Goal: Task Accomplishment & Management: Complete application form

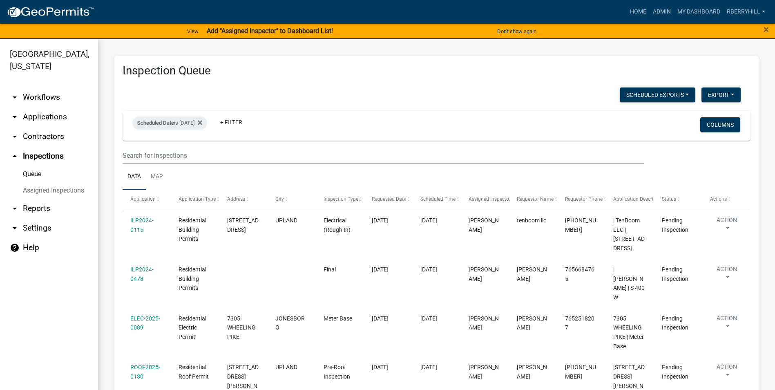
drag, startPoint x: 253, startPoint y: 122, endPoint x: 251, endPoint y: 130, distance: 7.6
click at [249, 122] on link "+ Filter" at bounding box center [231, 122] width 35 height 15
click at [249, 185] on li "Scheduled Date" at bounding box center [247, 184] width 75 height 19
click at [280, 153] on input "date" at bounding box center [255, 153] width 57 height 17
type input "[DATE]"
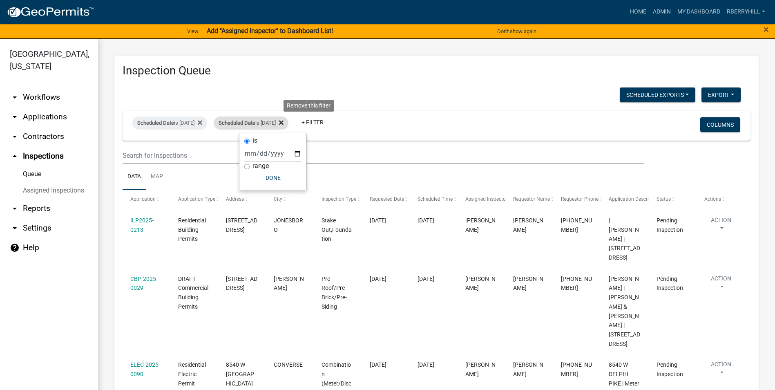
click at [284, 123] on icon at bounding box center [281, 123] width 4 height 4
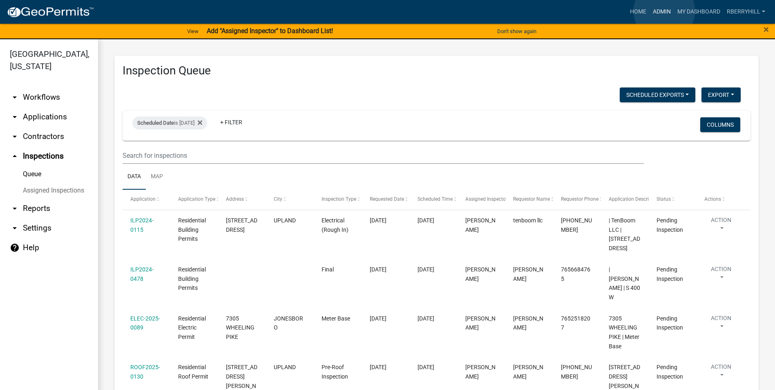
click at [664, 11] on link "Admin" at bounding box center [662, 12] width 25 height 16
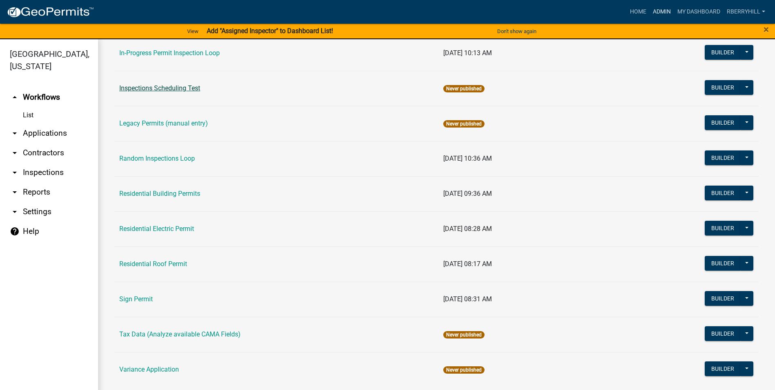
scroll to position [694, 0]
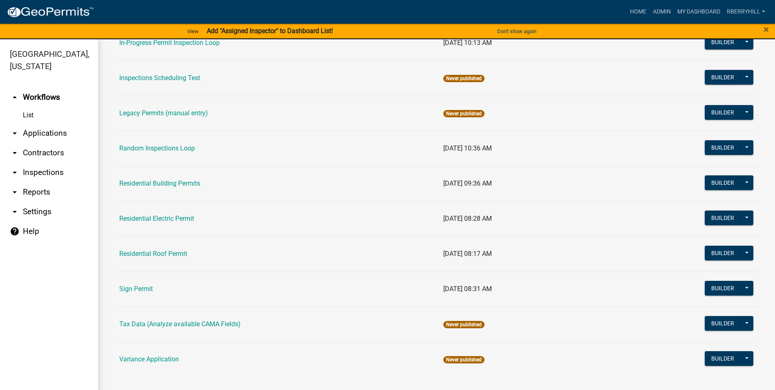
click at [172, 252] on link "Residential Roof Permit" at bounding box center [153, 254] width 68 height 8
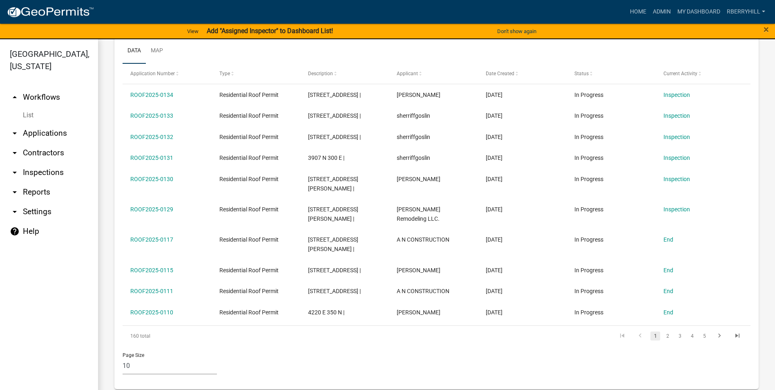
scroll to position [306, 0]
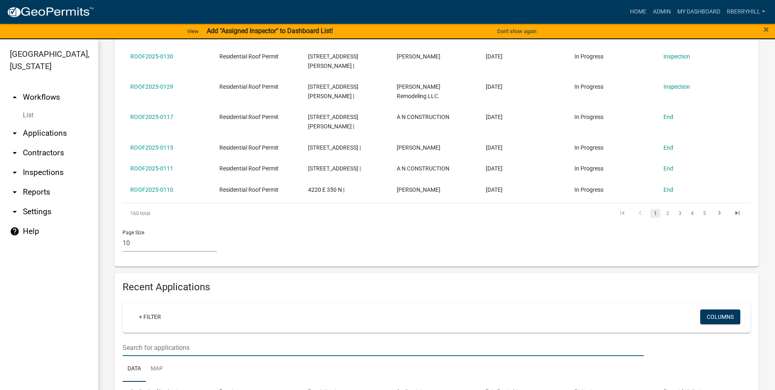
click at [129, 339] on input "text" at bounding box center [383, 347] width 521 height 17
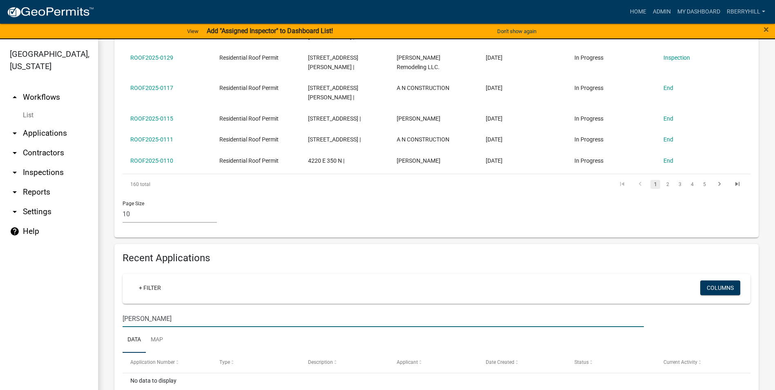
scroll to position [355, 0]
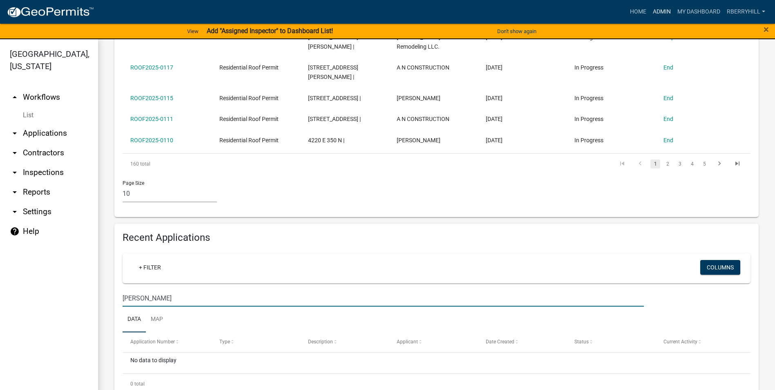
type input "[PERSON_NAME]"
click at [664, 12] on link "Admin" at bounding box center [662, 12] width 25 height 16
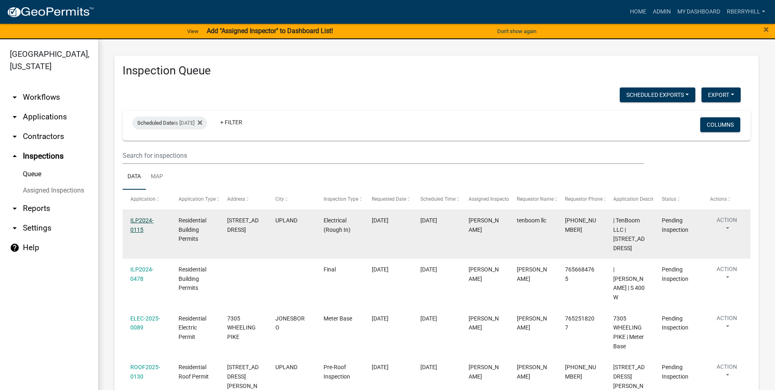
click at [140, 220] on link "ILP2024-0115" at bounding box center [141, 225] width 23 height 16
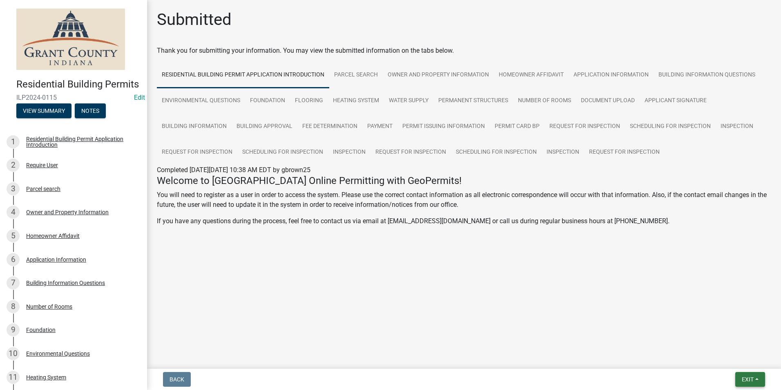
click at [748, 378] on span "Exit" at bounding box center [748, 379] width 12 height 7
click at [739, 362] on button "Save & Exit" at bounding box center [732, 358] width 65 height 20
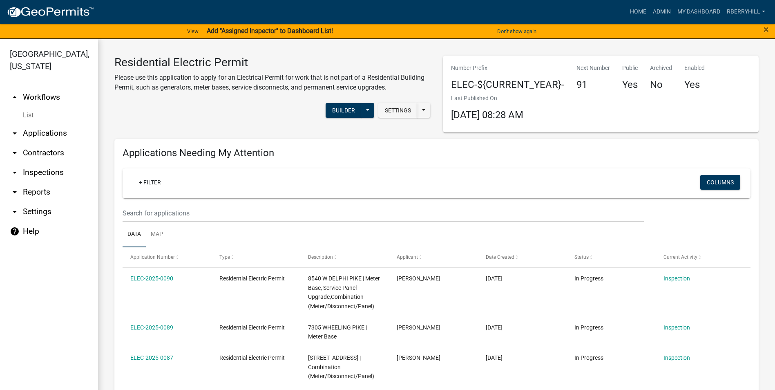
click at [52, 163] on link "arrow_drop_down Inspections" at bounding box center [49, 173] width 98 height 20
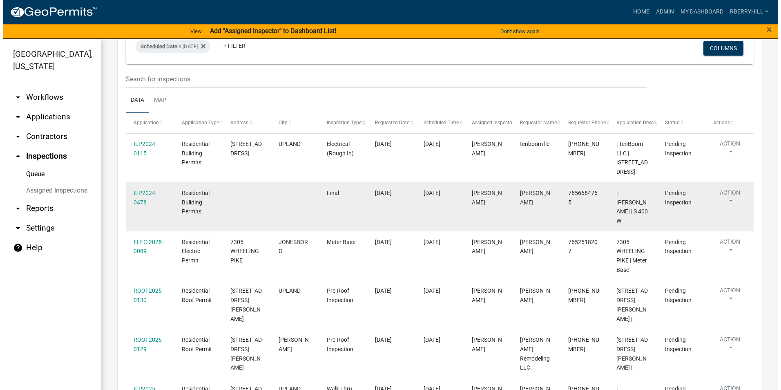
scroll to position [82, 0]
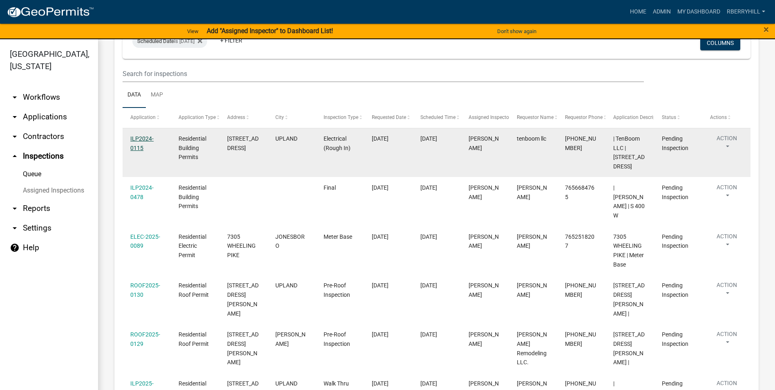
click at [142, 137] on link "ILP2024-0115" at bounding box center [141, 143] width 23 height 16
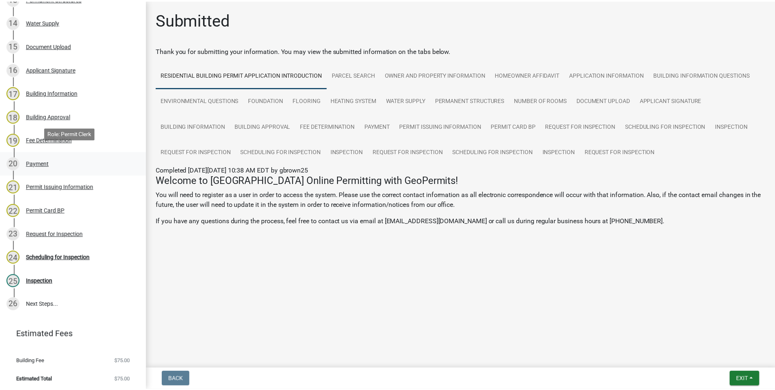
scroll to position [440, 0]
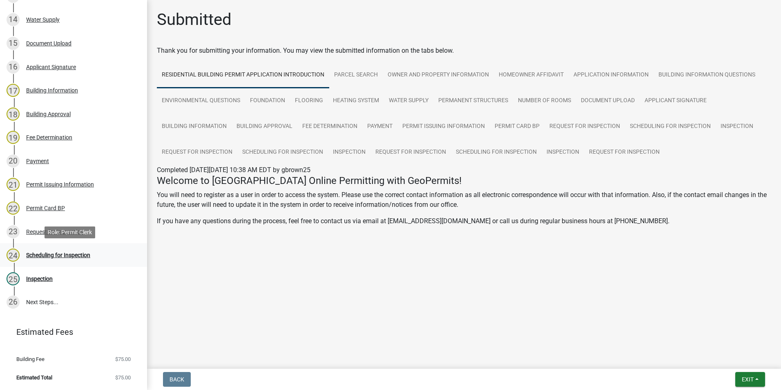
click at [68, 255] on div "Scheduling for Inspection" at bounding box center [58, 255] width 64 height 6
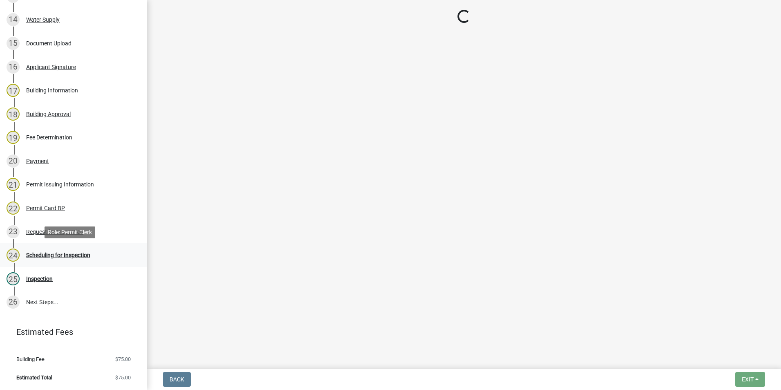
select select "d7f9a44a-d2ea-4d3c-83b3-1aa71c950bd5"
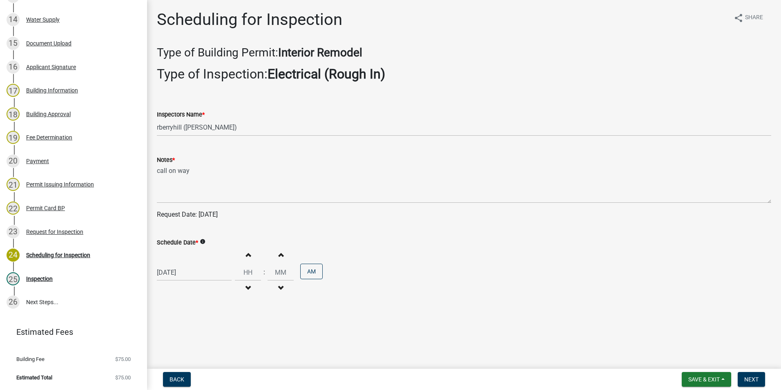
select select "8"
select select "2025"
click at [176, 272] on div "08/14/2025 Jan Feb Mar Apr May Jun Jul Aug Sep Oct Nov Dec 1525 1526 1527 1528 …" at bounding box center [194, 272] width 75 height 17
click at [218, 216] on div "15" at bounding box center [217, 215] width 13 height 13
type input "[DATE]"
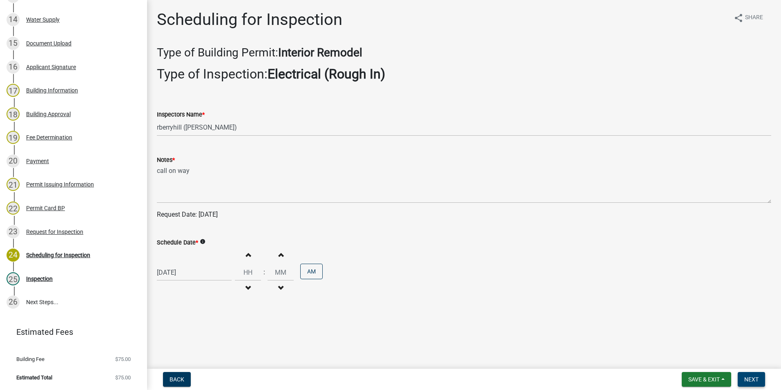
click at [753, 379] on span "Next" at bounding box center [751, 379] width 14 height 7
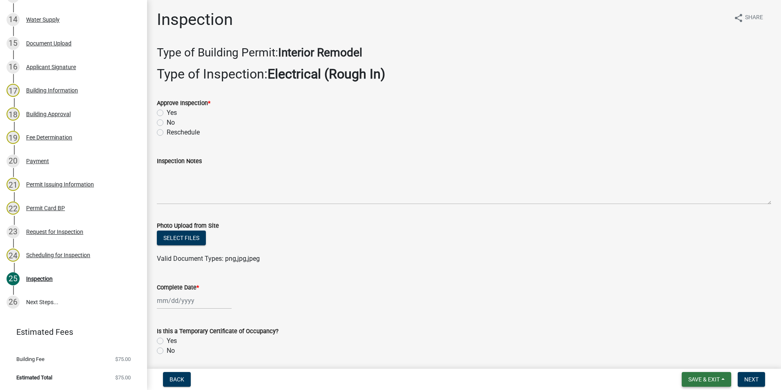
drag, startPoint x: 706, startPoint y: 380, endPoint x: 702, endPoint y: 360, distance: 19.6
click at [706, 379] on span "Save & Exit" at bounding box center [703, 379] width 31 height 7
click at [701, 357] on button "Save & Exit" at bounding box center [698, 358] width 65 height 20
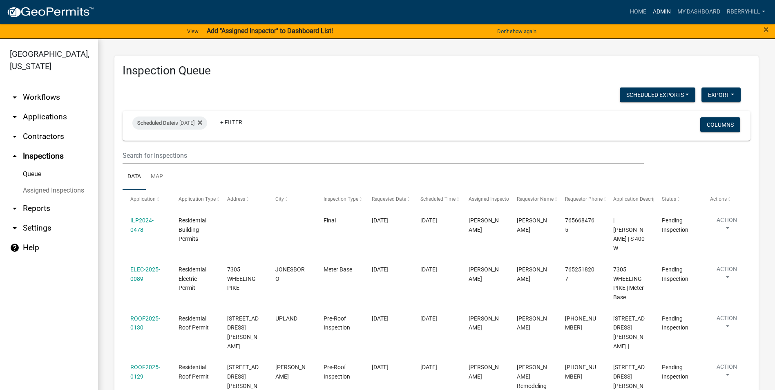
click at [663, 12] on link "Admin" at bounding box center [662, 12] width 25 height 16
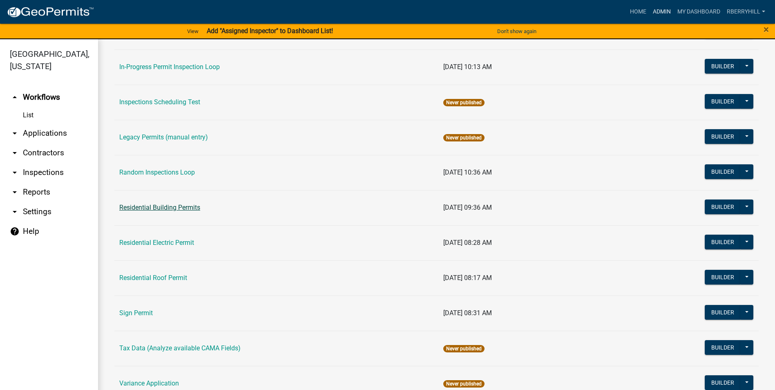
scroll to position [694, 0]
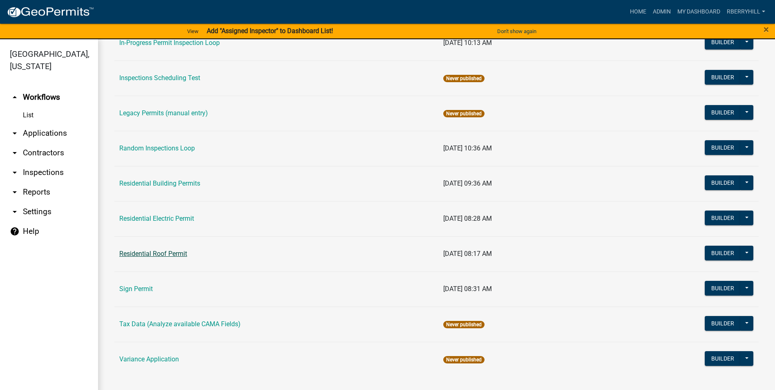
click at [162, 252] on link "Residential Roof Permit" at bounding box center [153, 254] width 68 height 8
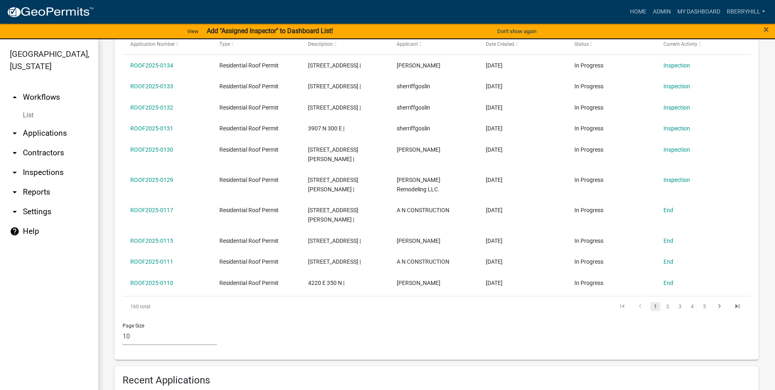
scroll to position [286, 0]
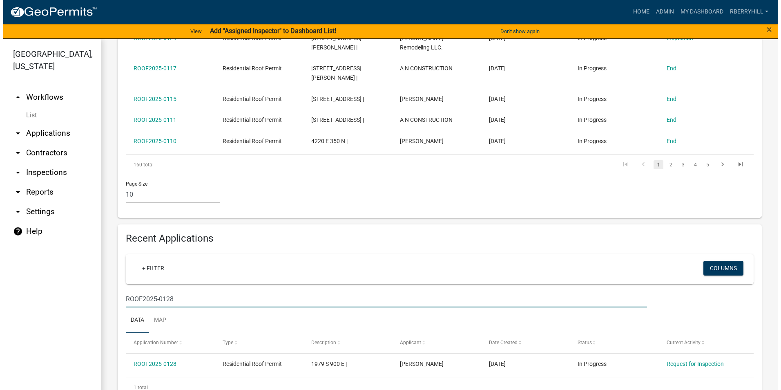
scroll to position [359, 0]
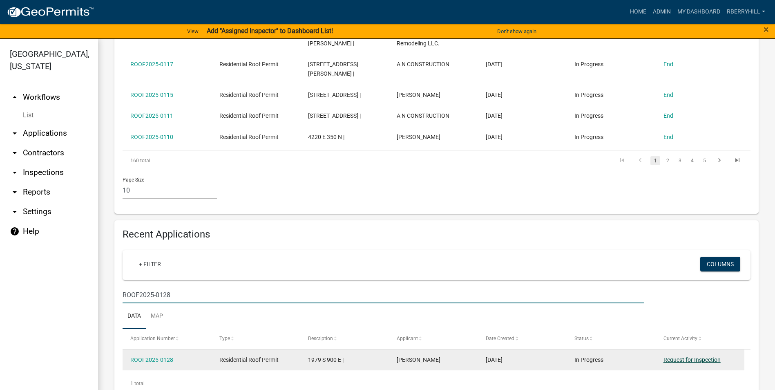
type input "ROOF2025-0128"
click at [684, 356] on link "Request for Inspection" at bounding box center [691, 359] width 57 height 7
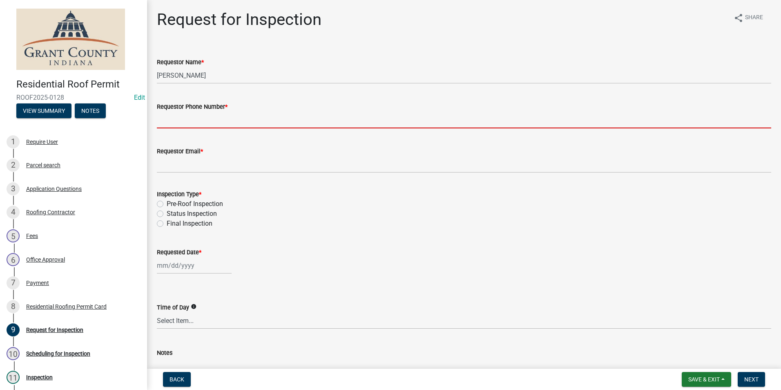
click at [176, 120] on input "Requestor Phone Number *" at bounding box center [464, 120] width 614 height 17
type input "7656684765"
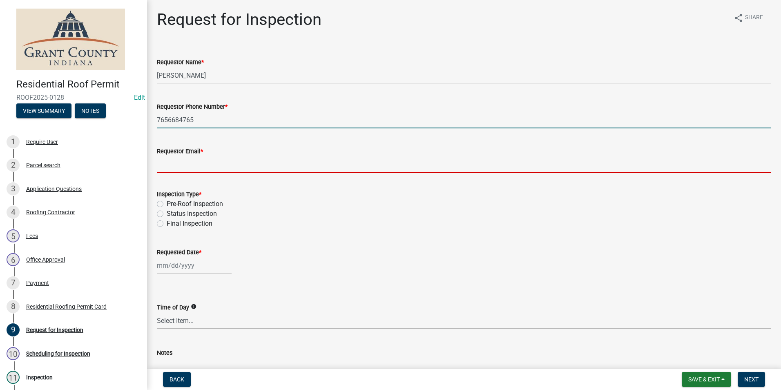
type input "rberryhill@grantcounty.in.gov"
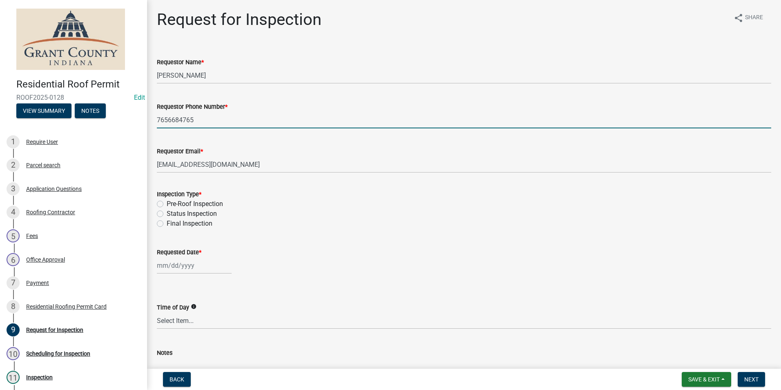
select select "8"
select select "2025"
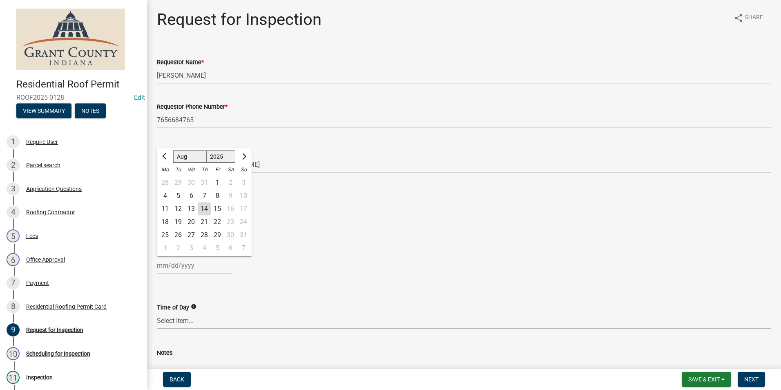
click at [204, 207] on div "14" at bounding box center [204, 208] width 13 height 13
type input "[DATE]"
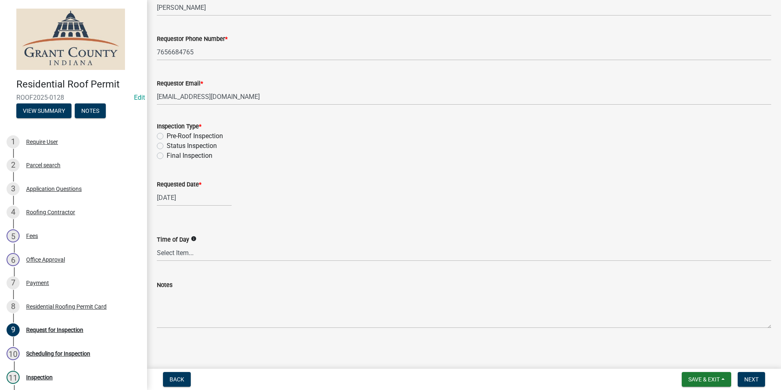
scroll to position [69, 0]
click at [757, 378] on span "Next" at bounding box center [751, 379] width 14 height 7
click at [167, 156] on label "Final Inspection" at bounding box center [190, 155] width 46 height 10
click at [167, 155] on input "Final Inspection" at bounding box center [169, 152] width 5 height 5
radio input "true"
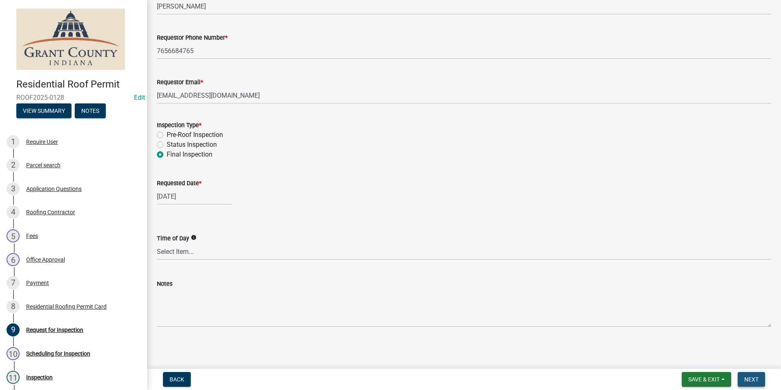
click at [748, 373] on button "Next" at bounding box center [751, 379] width 27 height 15
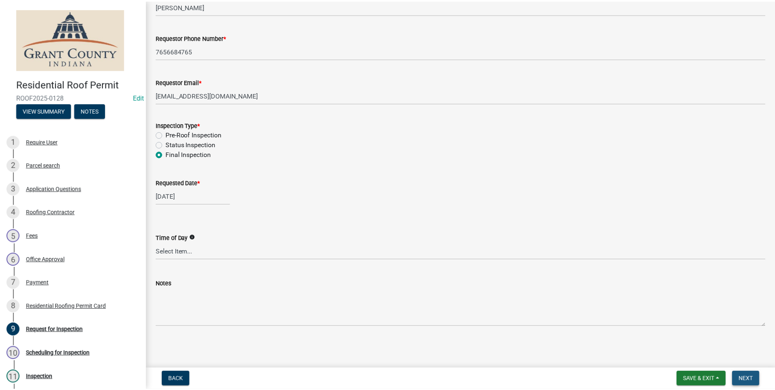
scroll to position [0, 0]
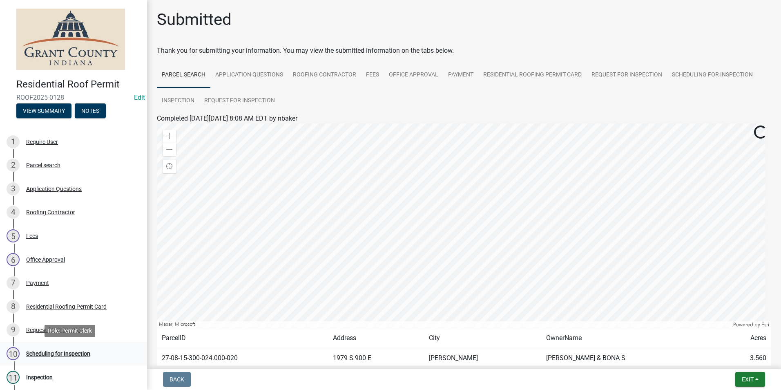
click at [49, 355] on div "Scheduling for Inspection" at bounding box center [58, 354] width 64 height 6
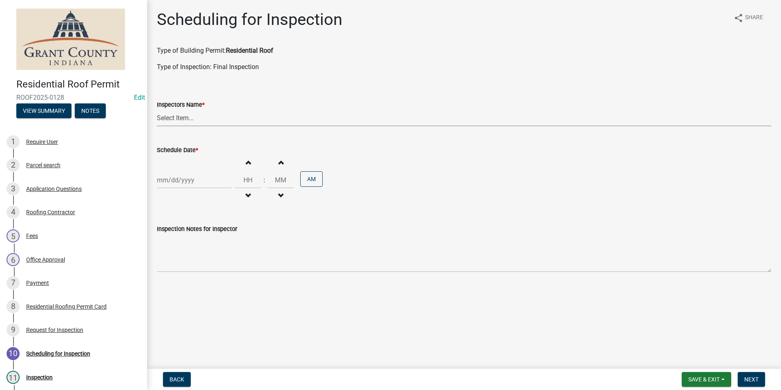
click at [180, 119] on select "Select Item... rberryhill (Randy Berryhill) jecouch (Jeffrey Couch) BBenefield …" at bounding box center [464, 117] width 614 height 17
select select "d7f9a44a-d2ea-4d3c-83b3-1aa71c950bd5"
click at [157, 109] on select "Select Item... rberryhill (Randy Berryhill) jecouch (Jeffrey Couch) BBenefield …" at bounding box center [464, 117] width 614 height 17
select select "8"
select select "2025"
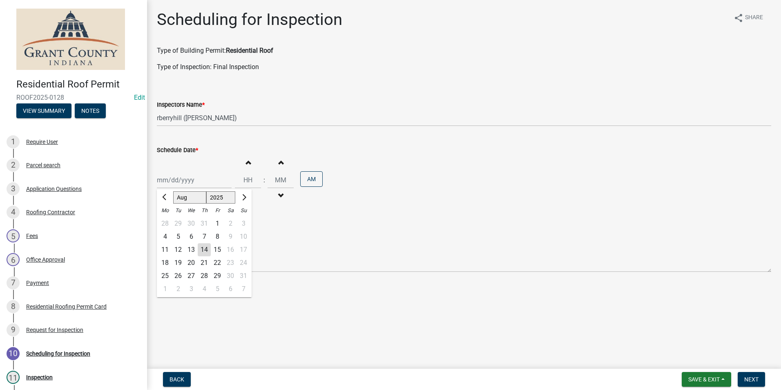
click at [176, 181] on div "Jan Feb Mar Apr May Jun Jul Aug Sep Oct Nov Dec 1525 1526 1527 1528 1529 1530 1…" at bounding box center [194, 180] width 75 height 17
click at [219, 248] on div "15" at bounding box center [217, 249] width 13 height 13
type input "[DATE]"
click at [744, 382] on span "Next" at bounding box center [751, 379] width 14 height 7
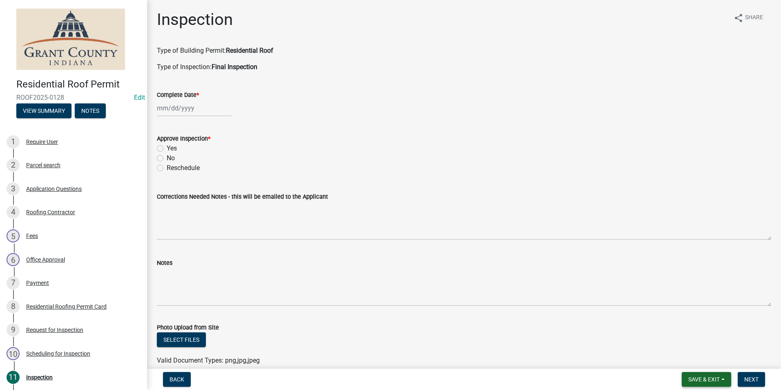
click at [716, 379] on span "Save & Exit" at bounding box center [703, 379] width 31 height 7
click at [708, 361] on button "Save & Exit" at bounding box center [698, 358] width 65 height 20
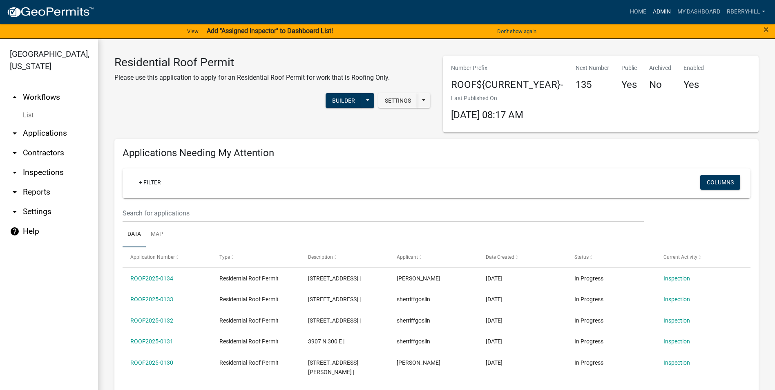
click at [661, 10] on link "Admin" at bounding box center [662, 12] width 25 height 16
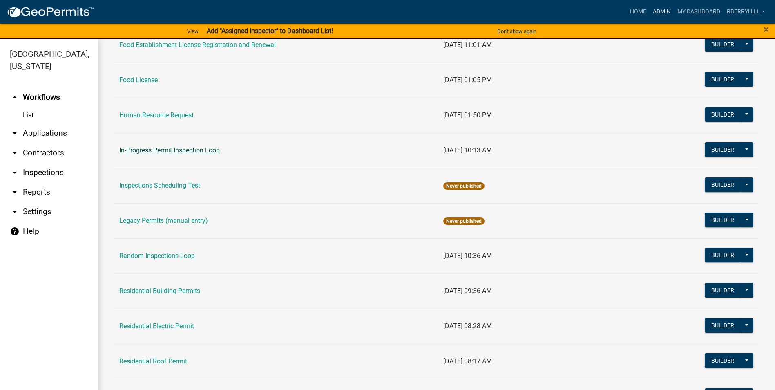
scroll to position [654, 0]
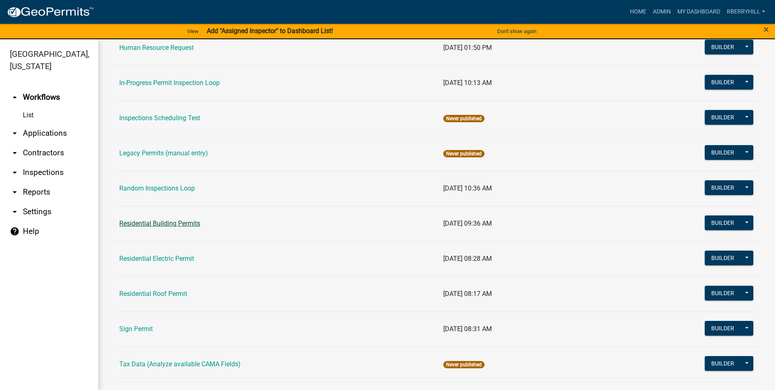
click at [171, 222] on link "Residential Building Permits" at bounding box center [159, 223] width 81 height 8
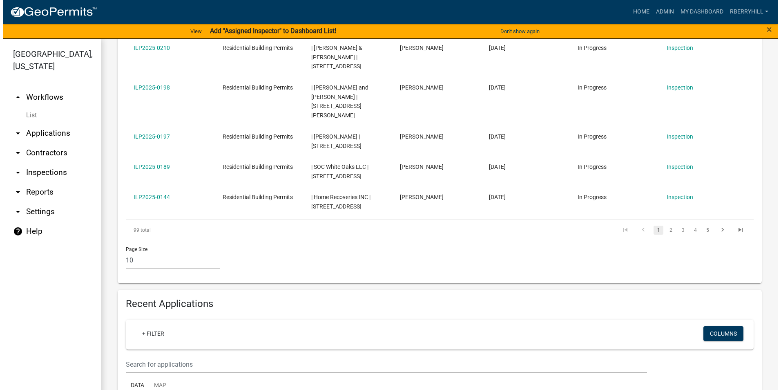
scroll to position [490, 0]
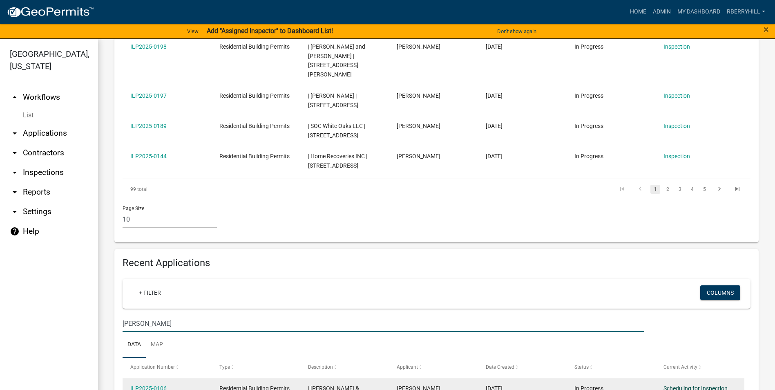
type input "Garcia"
click at [680, 385] on link "Scheduling for Inspection" at bounding box center [695, 388] width 64 height 7
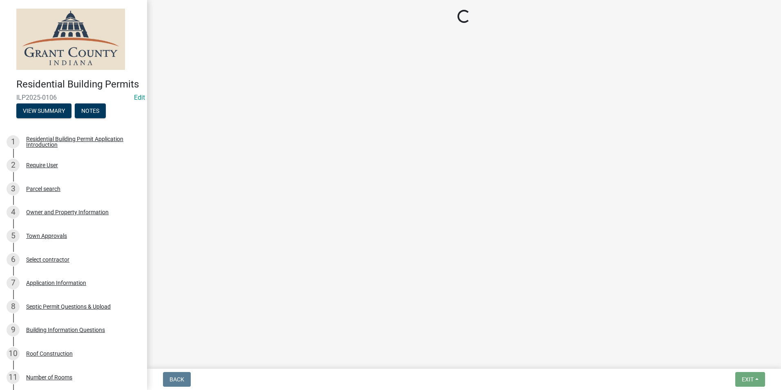
select select "d7f9a44a-d2ea-4d3c-83b3-1aa71c950bd5"
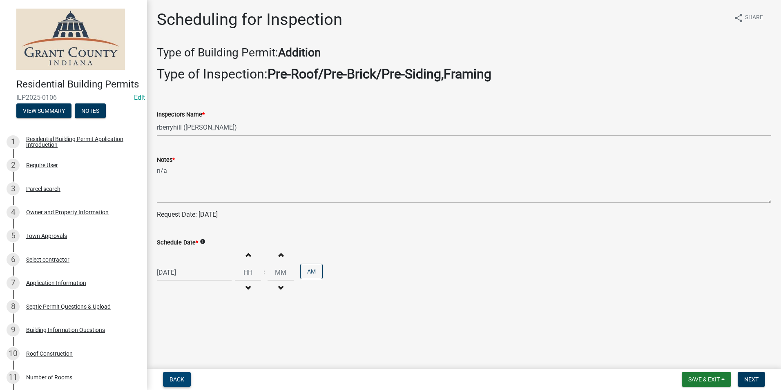
click at [172, 379] on span "Back" at bounding box center [177, 379] width 15 height 7
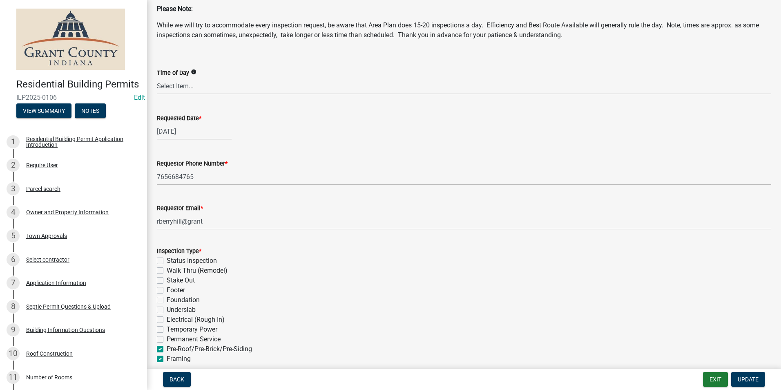
scroll to position [41, 0]
click at [167, 348] on label "Pre-Roof/Pre-Brick/Pre-Siding" at bounding box center [209, 350] width 85 height 10
click at [167, 348] on input "Pre-Roof/Pre-Brick/Pre-Siding" at bounding box center [169, 347] width 5 height 5
checkbox input "false"
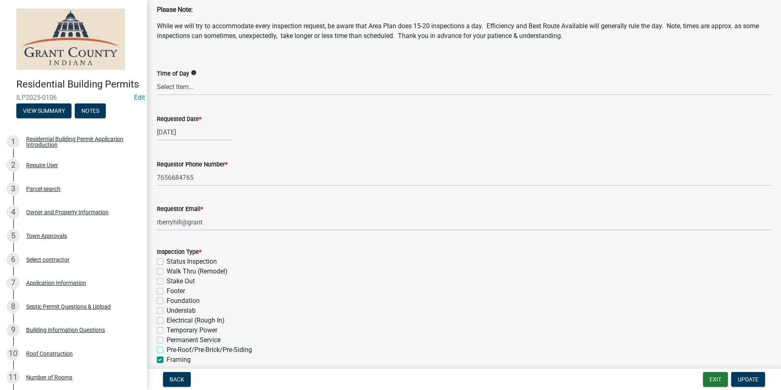
checkbox input "false"
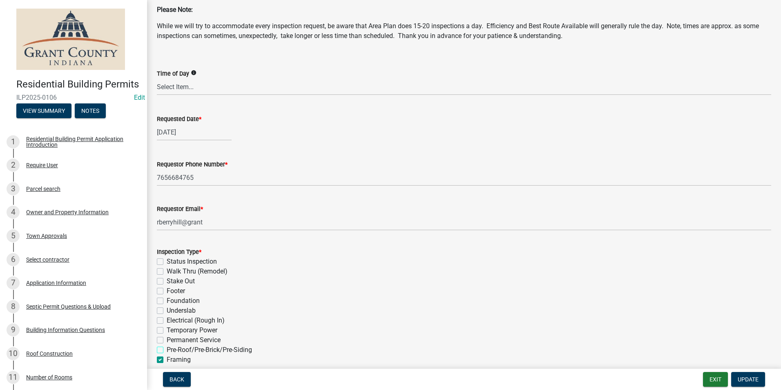
checkbox input "false"
checkbox input "true"
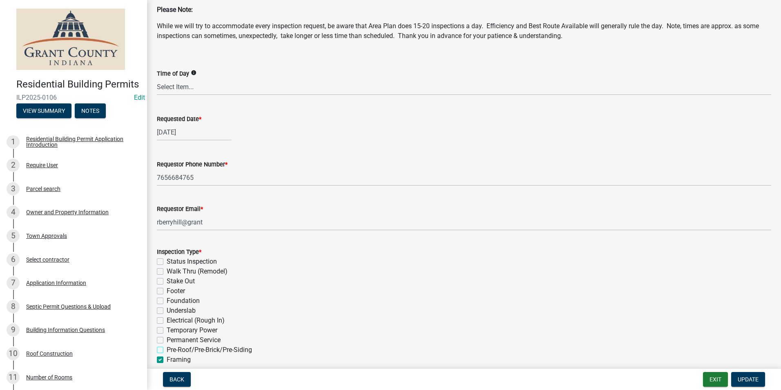
checkbox input "false"
click at [167, 359] on label "Framing" at bounding box center [179, 360] width 24 height 10
click at [167, 359] on input "Framing" at bounding box center [169, 357] width 5 height 5
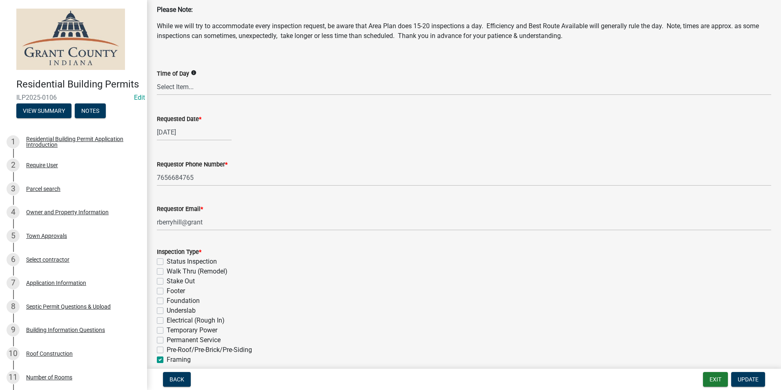
checkbox input "false"
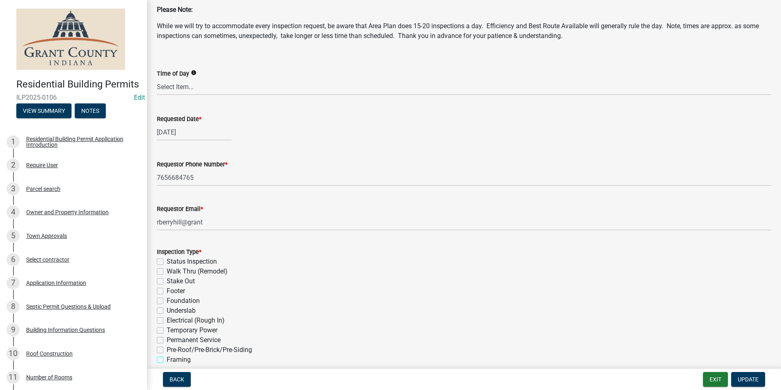
checkbox input "false"
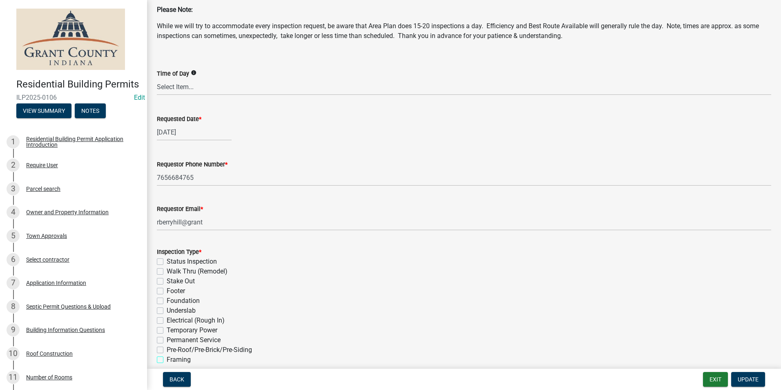
checkbox input "false"
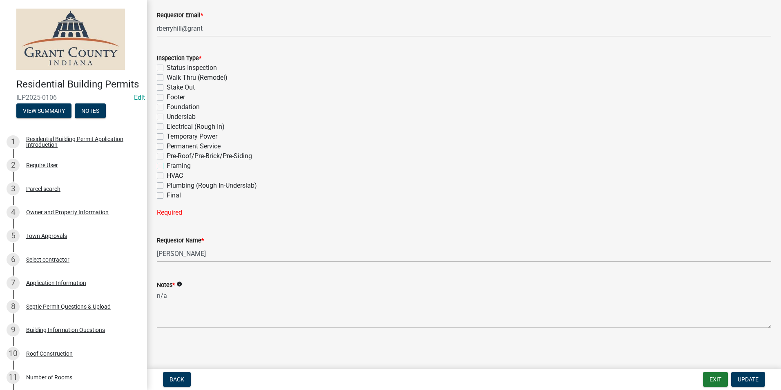
scroll to position [236, 0]
click at [167, 126] on label "Electrical (Rough In)" at bounding box center [196, 126] width 58 height 10
click at [167, 126] on input "Electrical (Rough In)" at bounding box center [169, 123] width 5 height 5
checkbox input "true"
checkbox input "false"
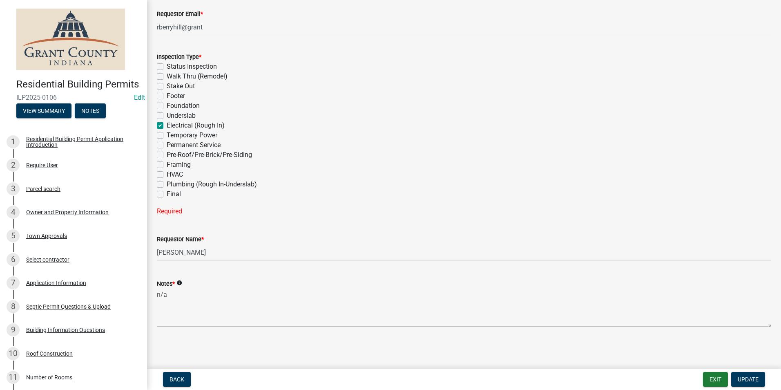
checkbox input "false"
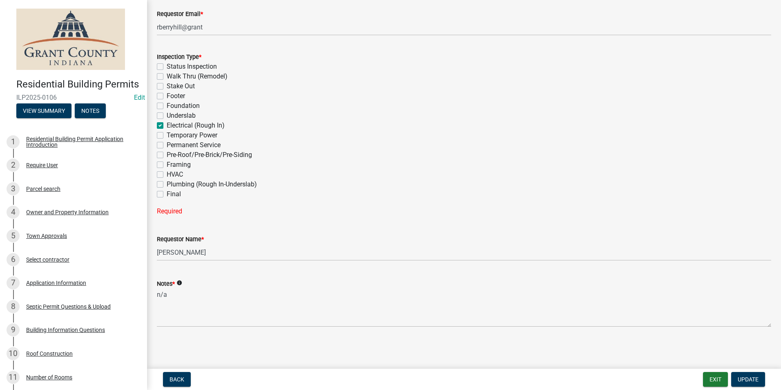
checkbox input "true"
checkbox input "false"
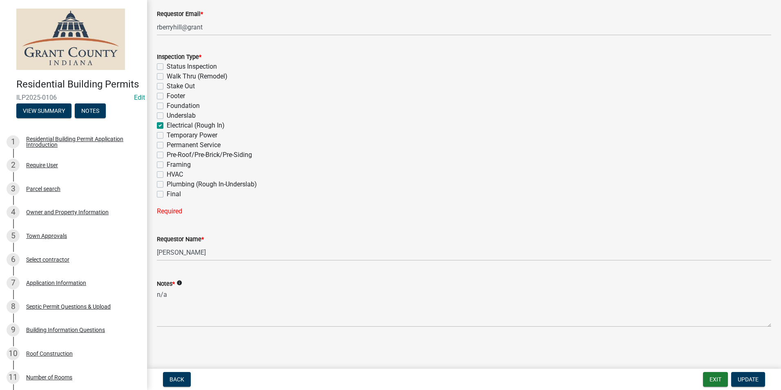
checkbox input "false"
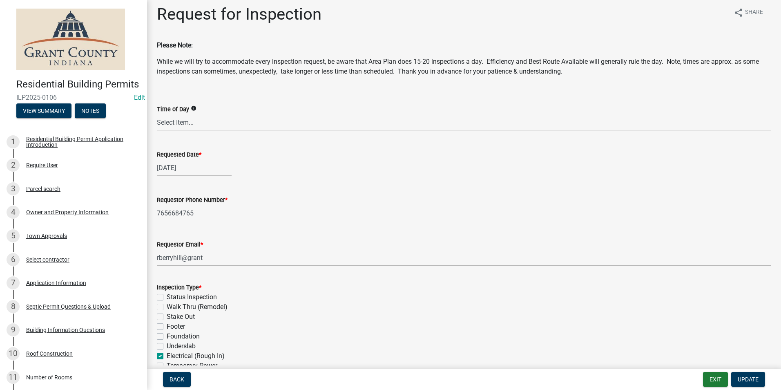
scroll to position [0, 0]
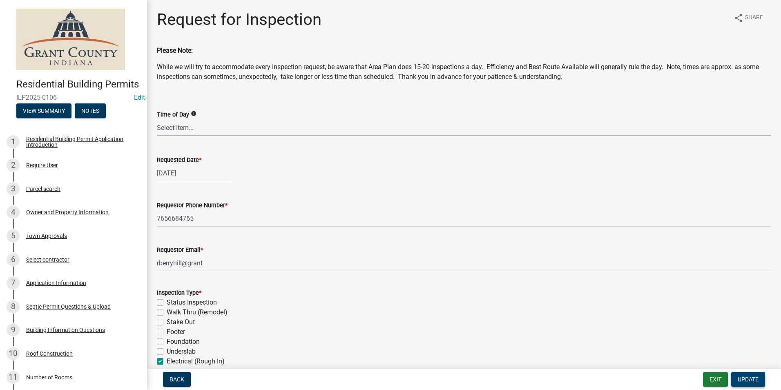
click at [750, 381] on span "Update" at bounding box center [748, 379] width 21 height 7
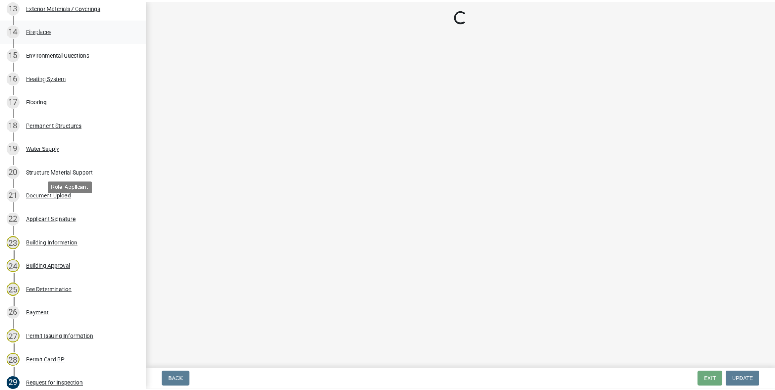
scroll to position [531, 0]
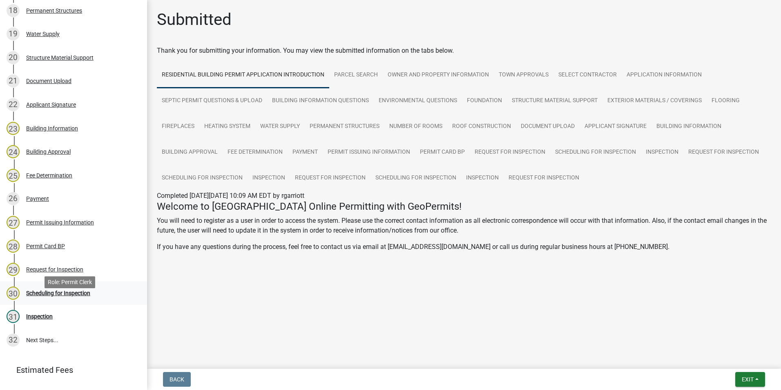
click at [75, 296] on div "Scheduling for Inspection" at bounding box center [58, 293] width 64 height 6
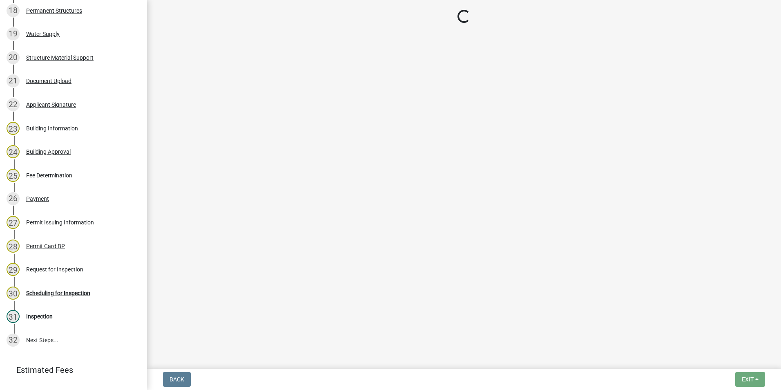
select select "d7f9a44a-d2ea-4d3c-83b3-1aa71c950bd5"
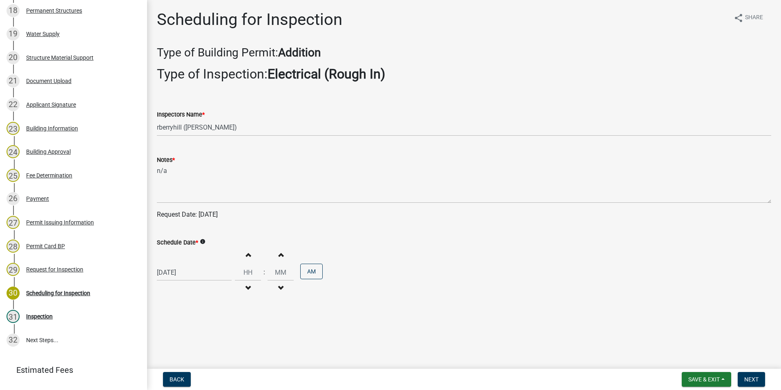
select select "7"
select select "2025"
click at [176, 272] on div "07/15/2025 Jan Feb Mar Apr May Jun Jul Aug Sep Oct Nov Dec 1525 1526 1527 1528 …" at bounding box center [194, 272] width 75 height 17
click at [245, 164] on span "Next month" at bounding box center [243, 163] width 6 height 6
select select "8"
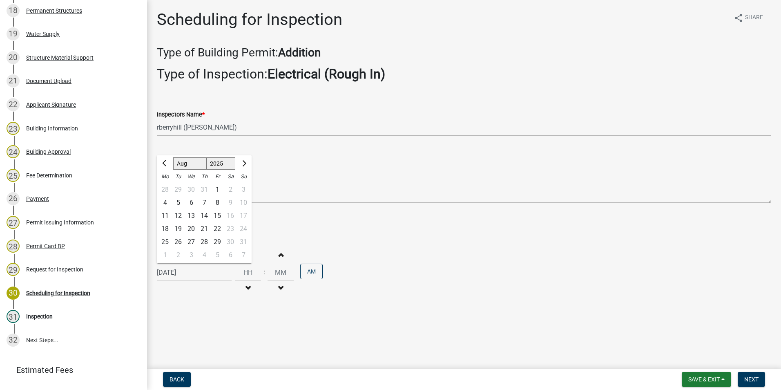
click at [217, 217] on div "15" at bounding box center [217, 215] width 13 height 13
type input "[DATE]"
click at [752, 378] on span "Next" at bounding box center [751, 379] width 14 height 7
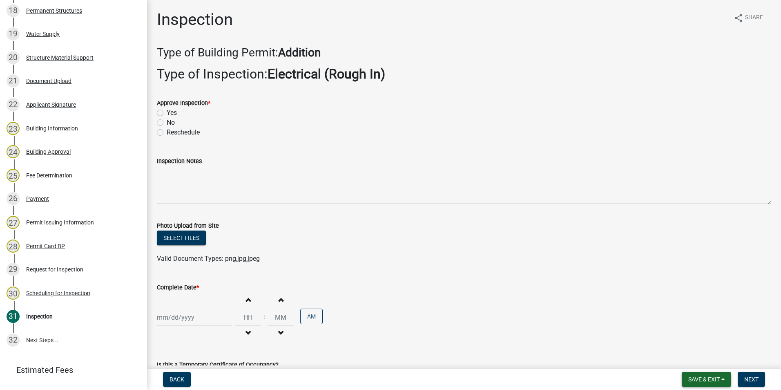
click at [707, 378] on span "Save & Exit" at bounding box center [703, 379] width 31 height 7
click at [686, 365] on button "Save & Exit" at bounding box center [698, 358] width 65 height 20
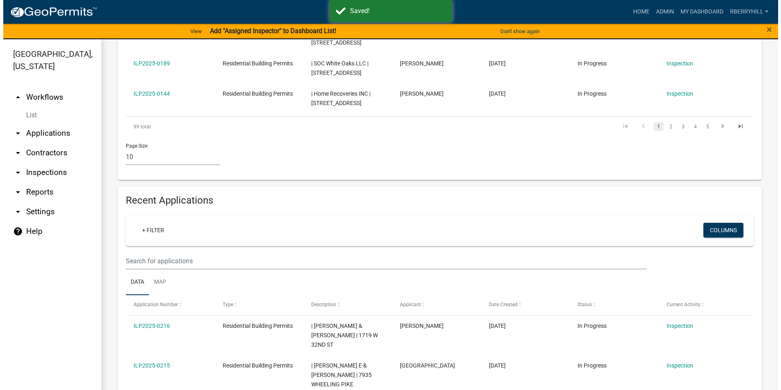
scroll to position [572, 0]
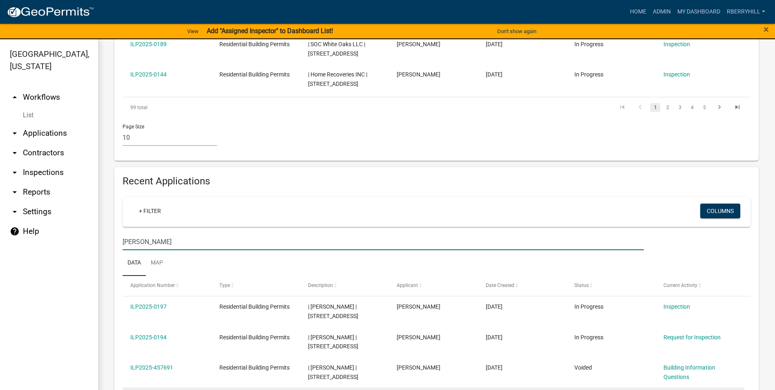
type input "Pedro"
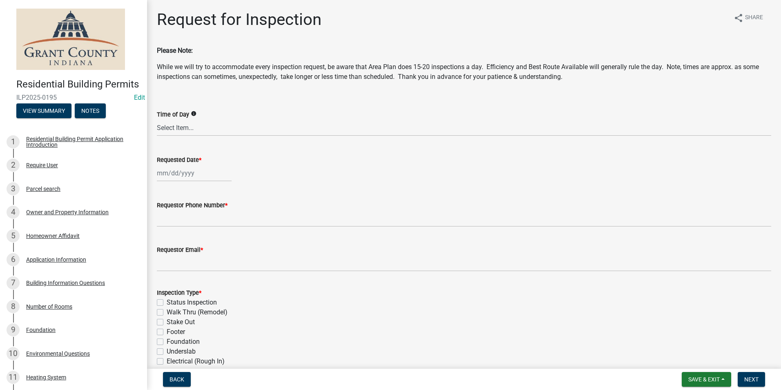
select select "8"
select select "2025"
drag, startPoint x: 179, startPoint y: 172, endPoint x: 181, endPoint y: 178, distance: 6.5
click at [179, 172] on div "Jan Feb Mar Apr May Jun Jul Aug Sep Oct Nov Dec 1525 1526 1527 1528 1529 1530 1…" at bounding box center [194, 173] width 75 height 17
click at [205, 242] on div "14" at bounding box center [204, 242] width 13 height 13
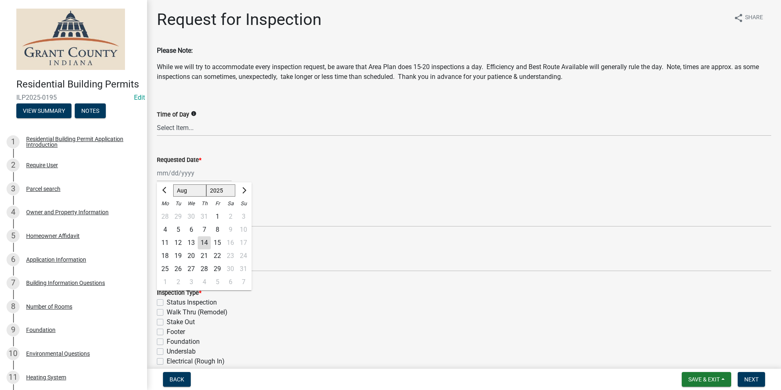
type input "[DATE]"
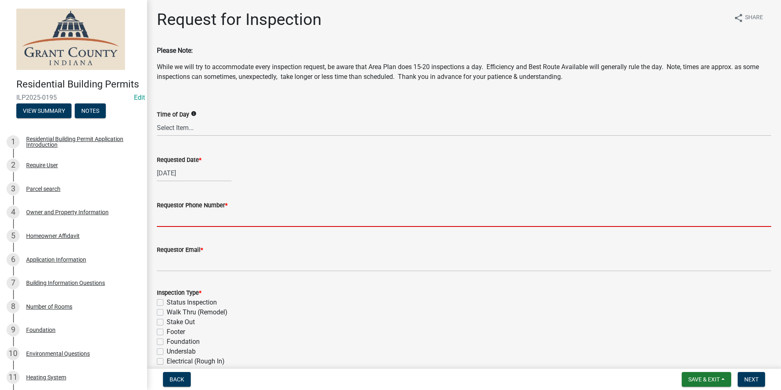
click at [180, 221] on input "Requestor Phone Number *" at bounding box center [464, 218] width 614 height 17
type input "7656684765"
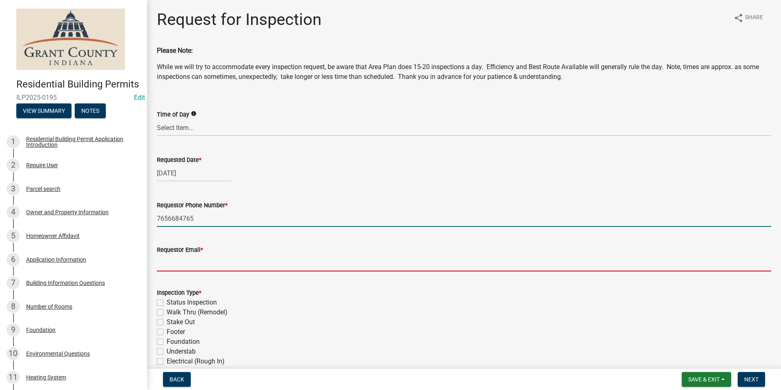
type input "rberryhill@grantcounty.in.gov"
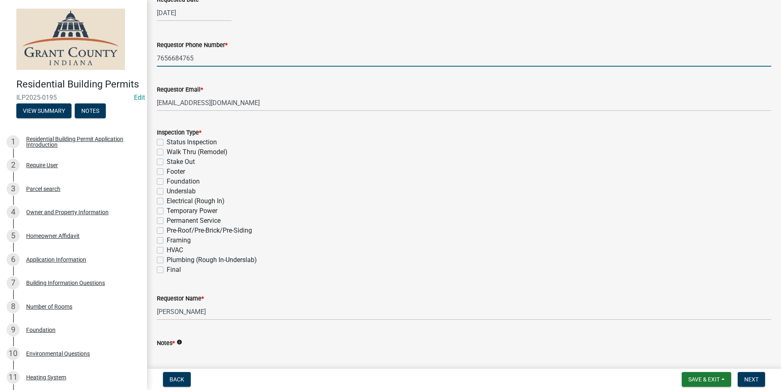
scroll to position [163, 0]
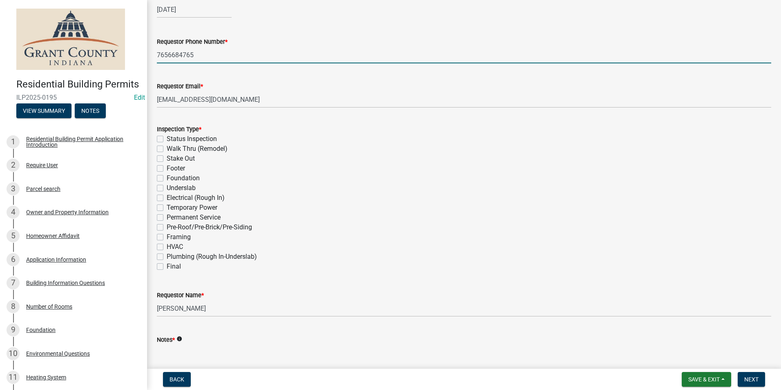
click at [167, 237] on label "Framing" at bounding box center [179, 237] width 24 height 10
click at [167, 237] on input "Framing" at bounding box center [169, 234] width 5 height 5
checkbox input "true"
checkbox input "false"
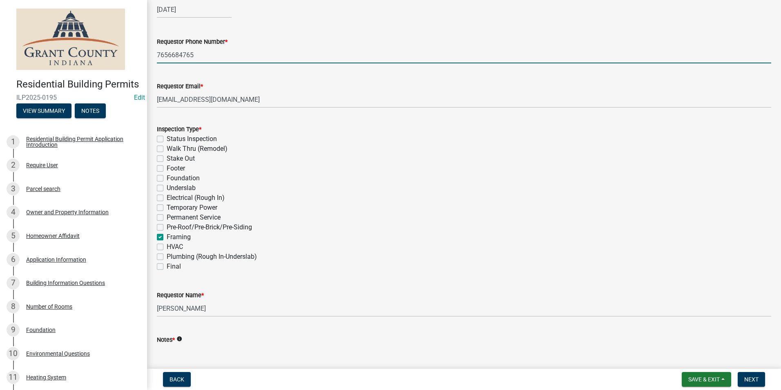
checkbox input "false"
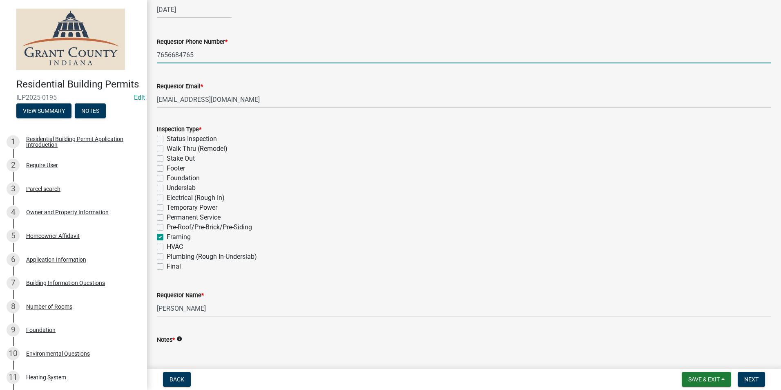
checkbox input "false"
checkbox input "true"
checkbox input "false"
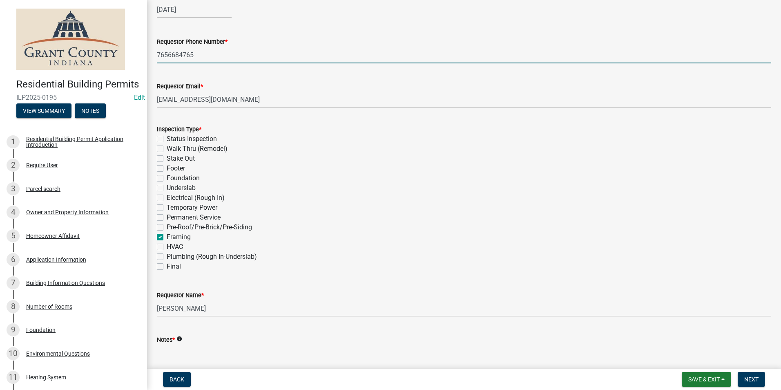
checkbox input "false"
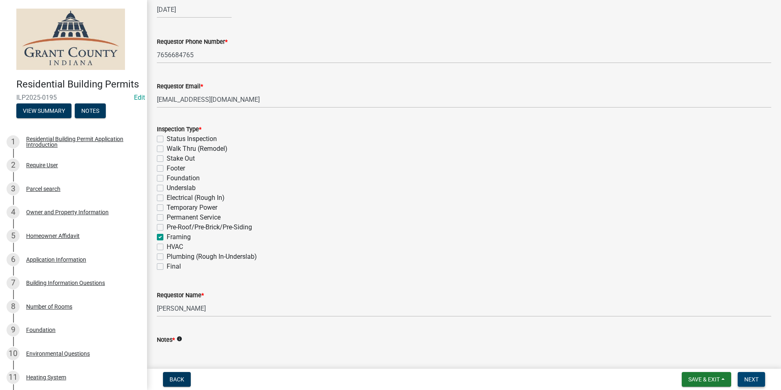
click at [746, 378] on span "Next" at bounding box center [751, 379] width 14 height 7
click at [751, 378] on span "Next" at bounding box center [751, 379] width 14 height 7
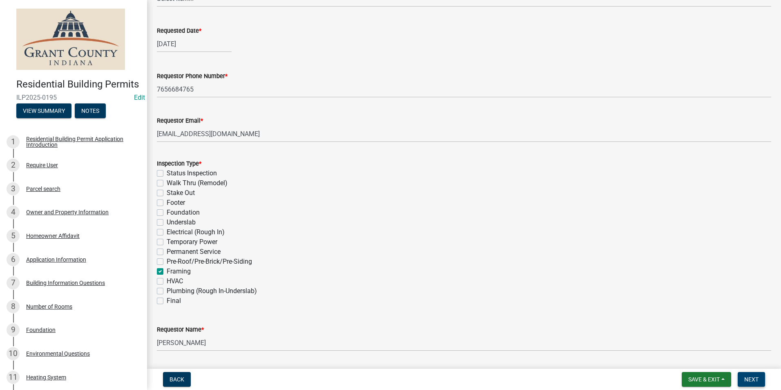
scroll to position [229, 0]
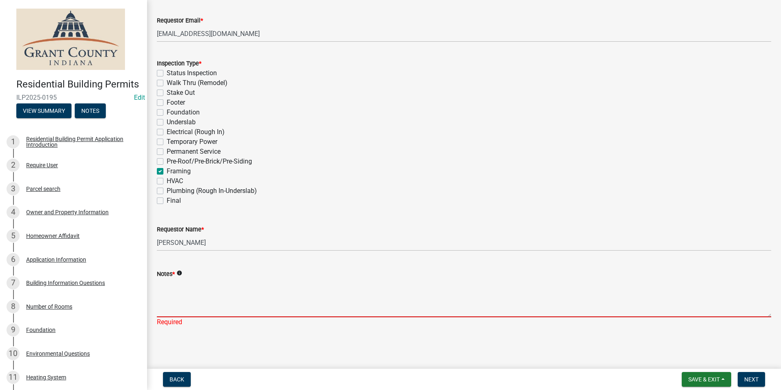
drag, startPoint x: 168, startPoint y: 293, endPoint x: 174, endPoint y: 294, distance: 6.3
click at [169, 293] on textarea "Notes *" at bounding box center [464, 298] width 614 height 38
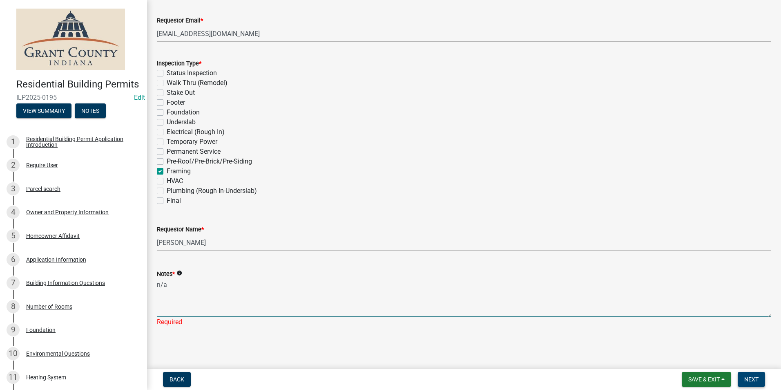
type textarea "n/a"
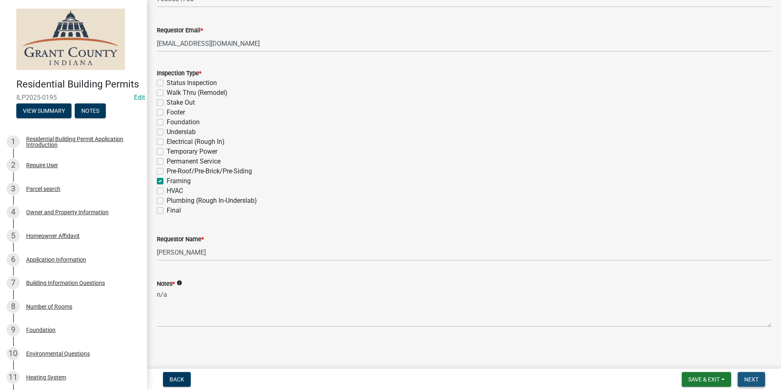
click at [747, 380] on span "Next" at bounding box center [751, 379] width 14 height 7
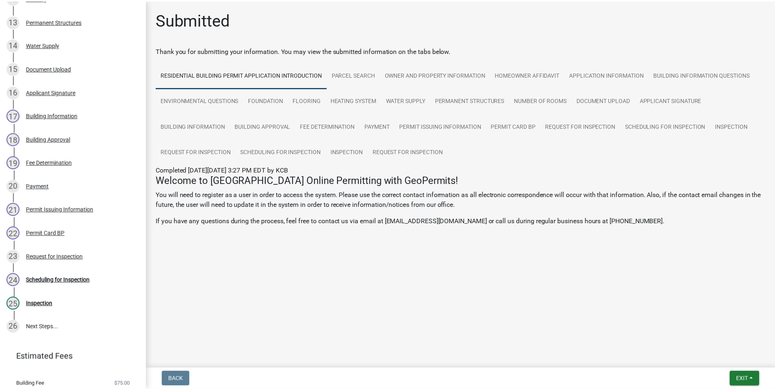
scroll to position [440, 0]
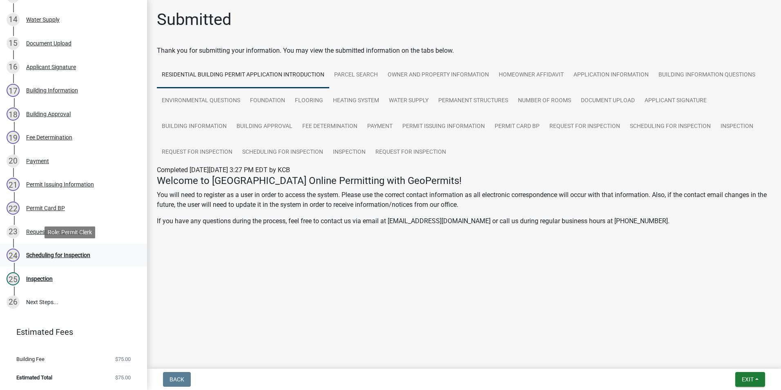
click at [48, 257] on div "Scheduling for Inspection" at bounding box center [58, 255] width 64 height 6
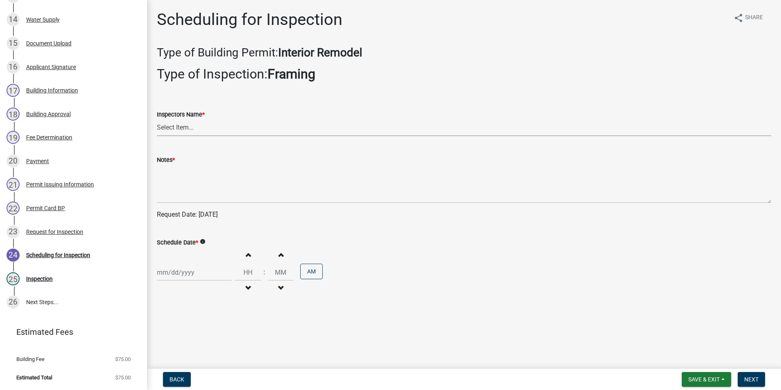
click at [175, 125] on select "Select Item... rberryhill (Randy Berryhill) jecouch (Jeffrey Couch) BBenefield …" at bounding box center [464, 127] width 614 height 17
select select "d7f9a44a-d2ea-4d3c-83b3-1aa71c950bd5"
click at [157, 119] on select "Select Item... rberryhill (Randy Berryhill) jecouch (Jeffrey Couch) BBenefield …" at bounding box center [464, 127] width 614 height 17
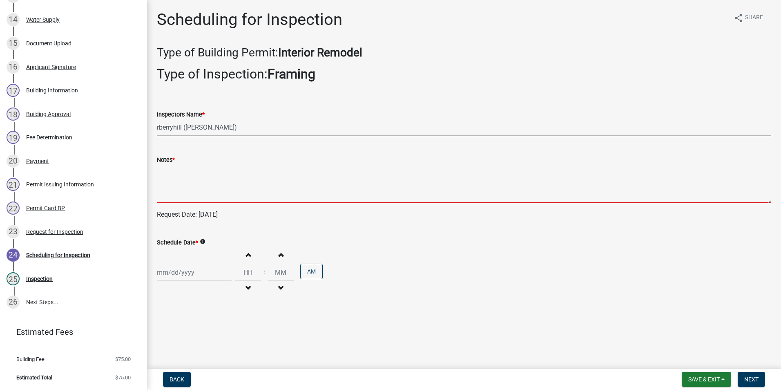
click at [175, 194] on textarea "Notes *" at bounding box center [464, 184] width 614 height 38
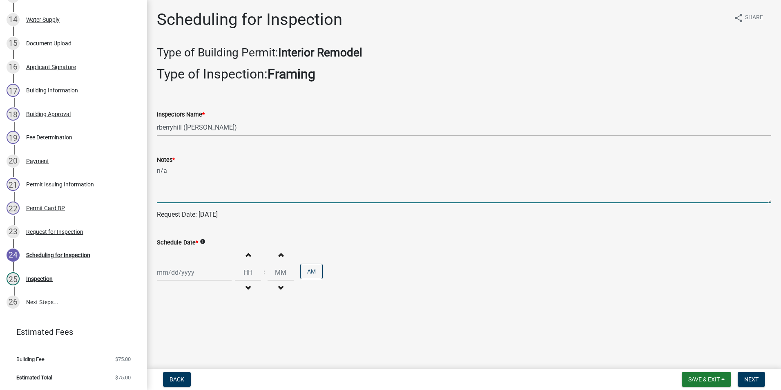
type textarea "n/a"
click at [179, 271] on div at bounding box center [194, 272] width 75 height 17
select select "8"
select select "2025"
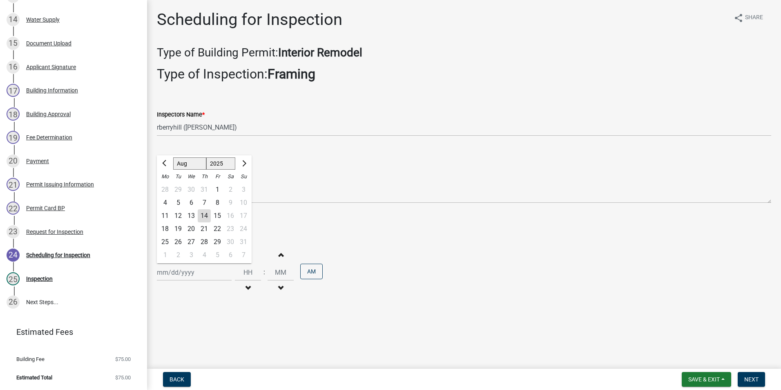
click at [218, 217] on div "15" at bounding box center [217, 215] width 13 height 13
type input "[DATE]"
click at [746, 381] on span "Next" at bounding box center [751, 379] width 14 height 7
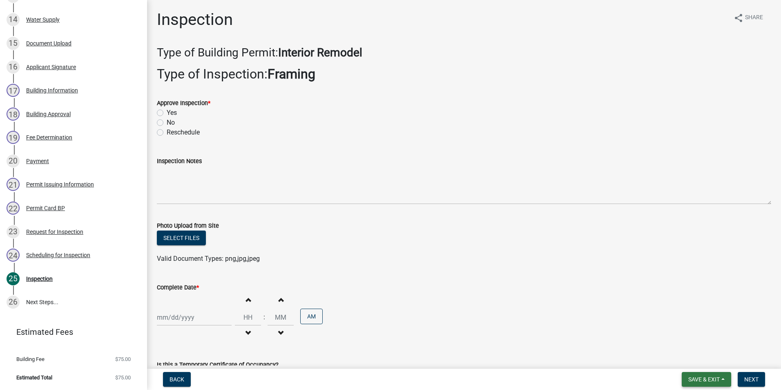
click at [723, 382] on button "Save & Exit" at bounding box center [706, 379] width 49 height 15
click at [691, 357] on button "Save & Exit" at bounding box center [698, 358] width 65 height 20
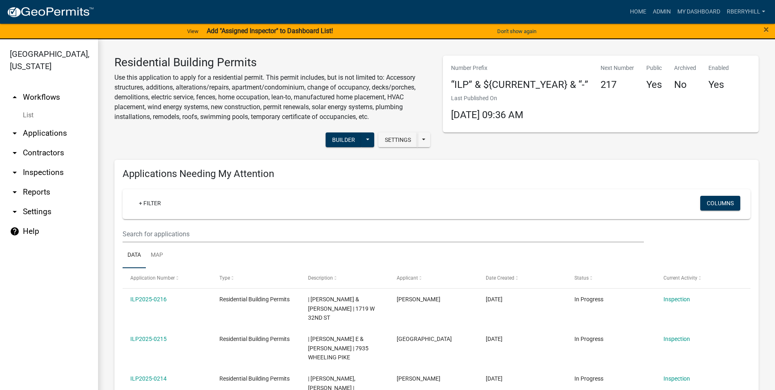
click at [33, 163] on link "arrow_drop_down Inspections" at bounding box center [49, 173] width 98 height 20
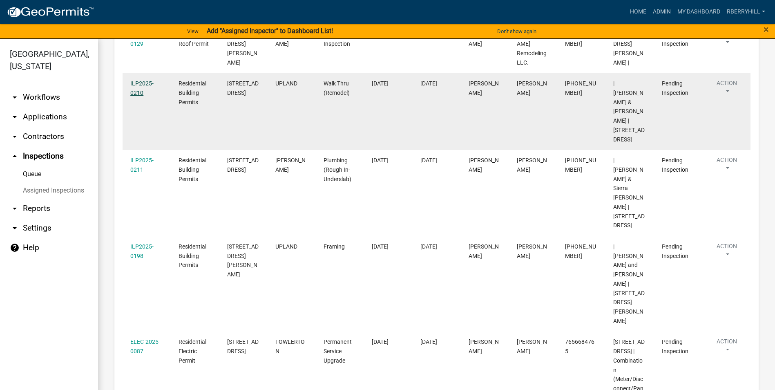
scroll to position [210, 0]
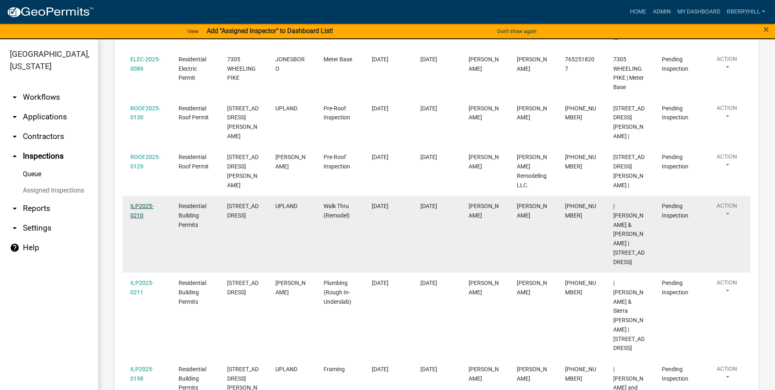
click at [141, 203] on link "ILP2025-0210" at bounding box center [141, 211] width 23 height 16
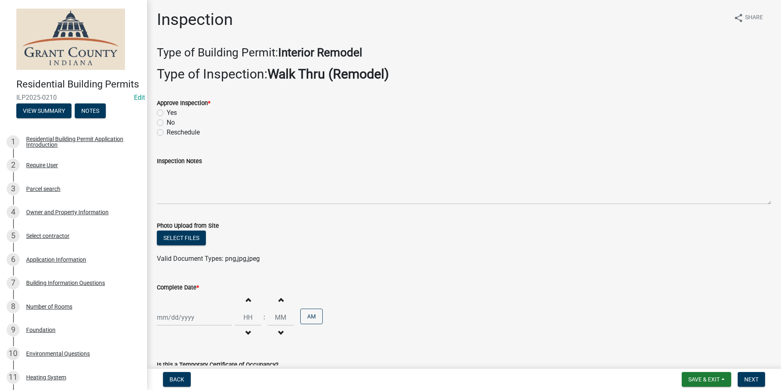
click at [167, 114] on label "Yes" at bounding box center [172, 113] width 10 height 10
click at [167, 113] on input "Yes" at bounding box center [169, 110] width 5 height 5
radio input "true"
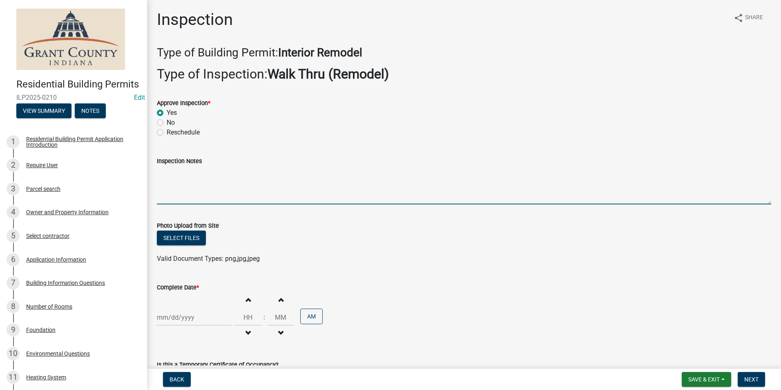
drag, startPoint x: 159, startPoint y: 176, endPoint x: 160, endPoint y: 170, distance: 7.1
click at [159, 176] on textarea "Inspection Notes" at bounding box center [464, 185] width 614 height 38
type textarea "Discussed project with homeowner."
click at [179, 317] on div at bounding box center [194, 317] width 75 height 17
select select "8"
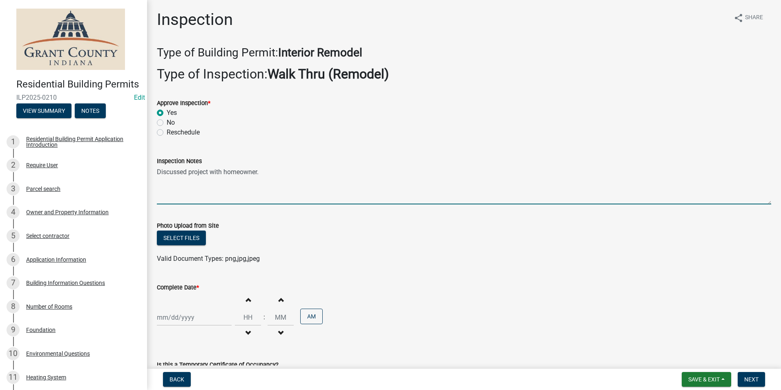
select select "2025"
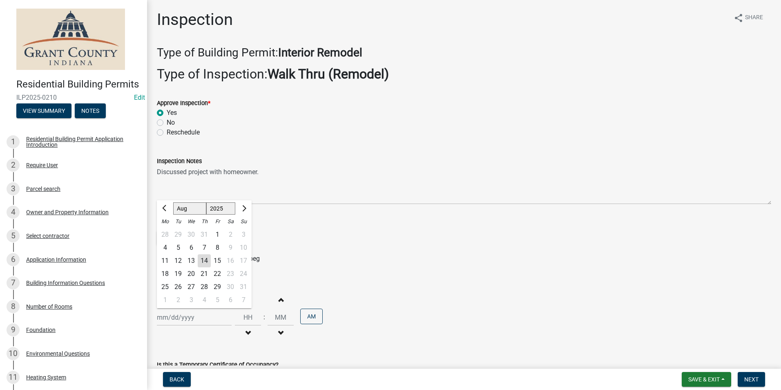
click at [205, 260] on div "14" at bounding box center [204, 260] width 13 height 13
type input "[DATE]"
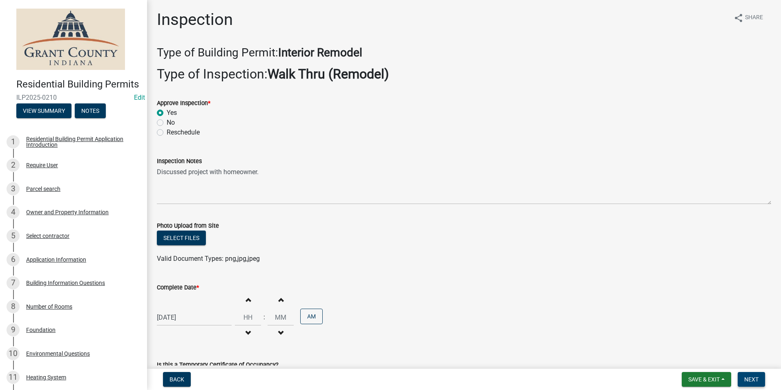
click at [748, 377] on span "Next" at bounding box center [751, 379] width 14 height 7
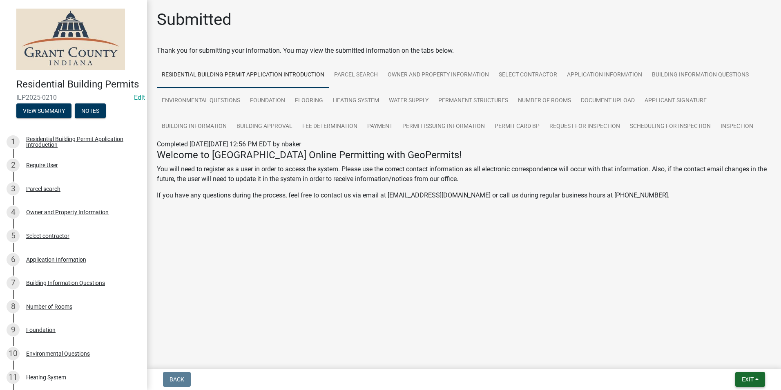
click at [755, 375] on button "Exit" at bounding box center [750, 379] width 30 height 15
click at [730, 356] on button "Save & Exit" at bounding box center [732, 358] width 65 height 20
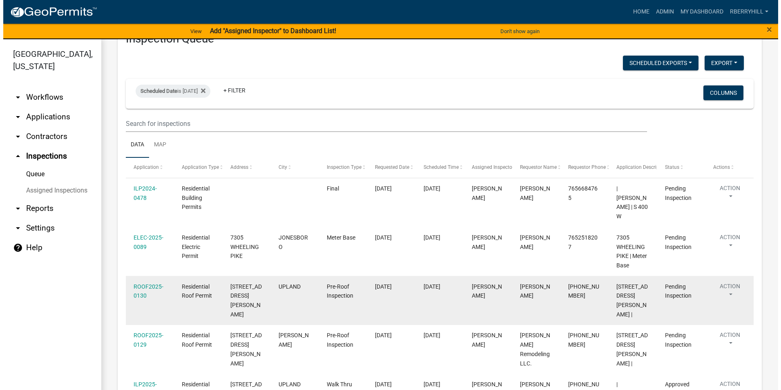
scroll to position [123, 0]
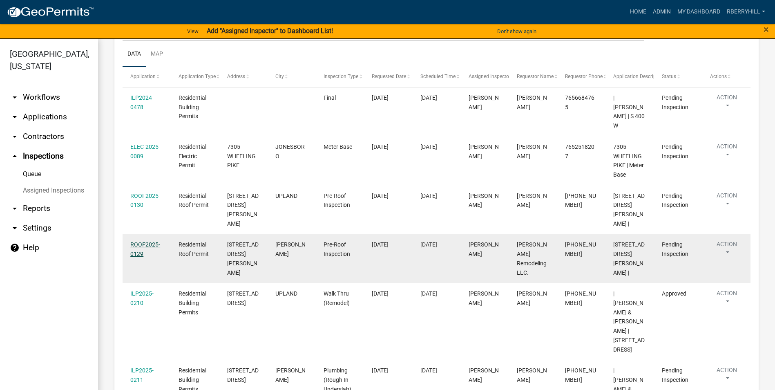
click at [147, 241] on link "ROOF2025-0129" at bounding box center [145, 249] width 30 height 16
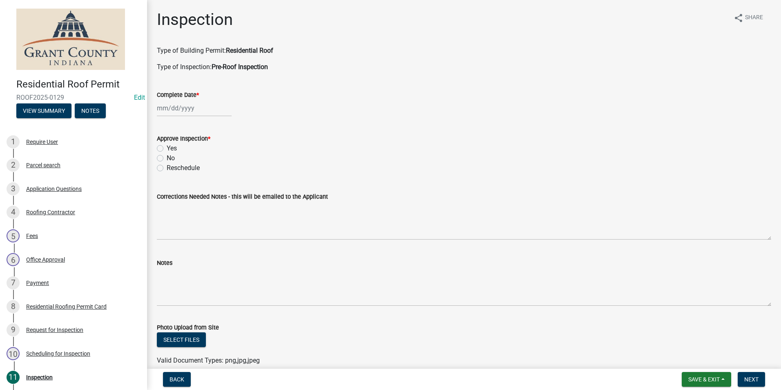
click at [163, 106] on div at bounding box center [194, 108] width 75 height 17
select select "8"
select select "2025"
click at [206, 176] on div "14" at bounding box center [204, 177] width 13 height 13
type input "[DATE]"
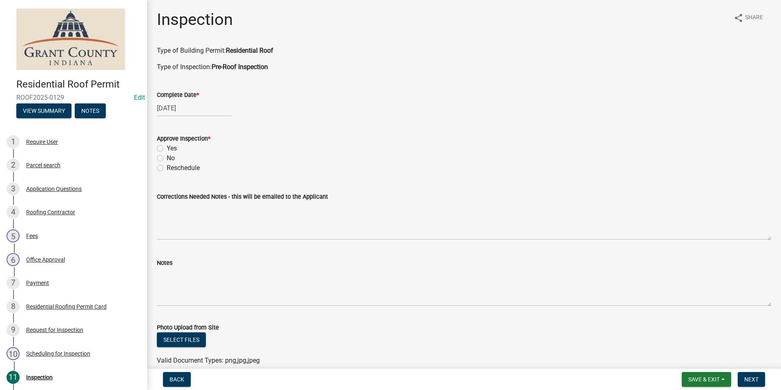
click at [167, 149] on label "Yes" at bounding box center [172, 148] width 10 height 10
click at [167, 149] on input "Yes" at bounding box center [169, 145] width 5 height 5
radio input "true"
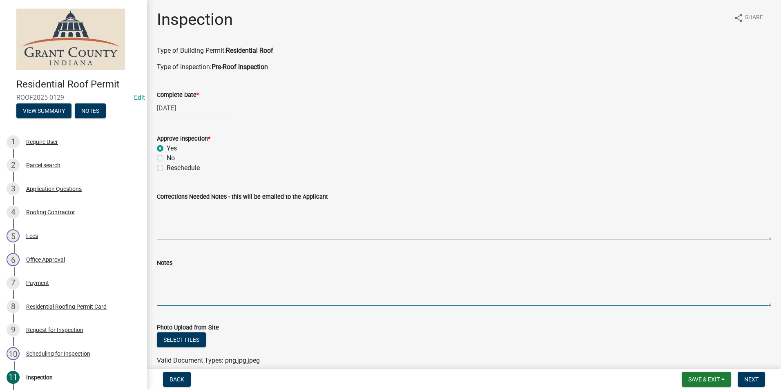
drag, startPoint x: 162, startPoint y: 280, endPoint x: 163, endPoint y: 270, distance: 9.8
click at [163, 276] on textarea "Notes" at bounding box center [464, 287] width 614 height 38
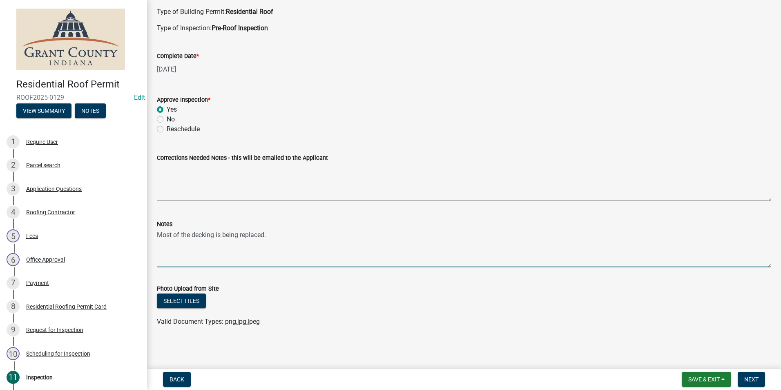
scroll to position [39, 0]
type textarea "Most of the decking is being replaced."
click at [750, 377] on span "Next" at bounding box center [751, 379] width 14 height 7
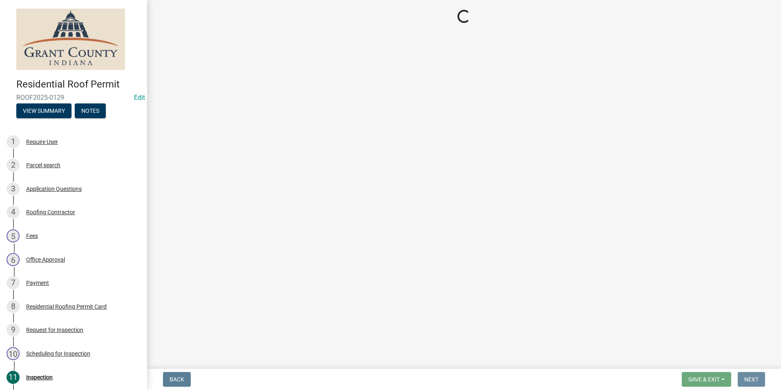
scroll to position [0, 0]
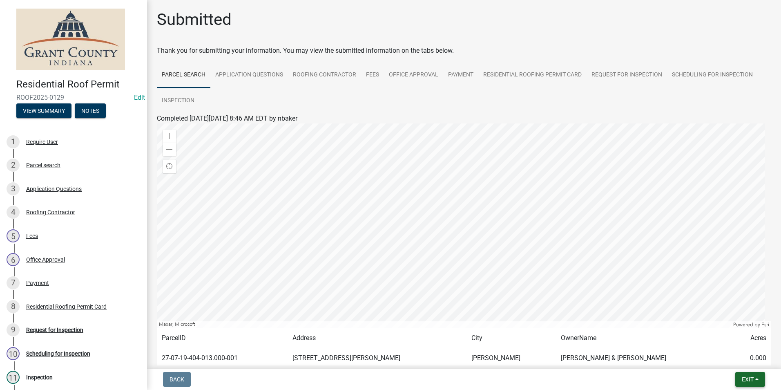
drag, startPoint x: 746, startPoint y: 377, endPoint x: 737, endPoint y: 366, distance: 14.8
click at [746, 377] on span "Exit" at bounding box center [748, 379] width 12 height 7
click at [727, 356] on button "Save & Exit" at bounding box center [732, 358] width 65 height 20
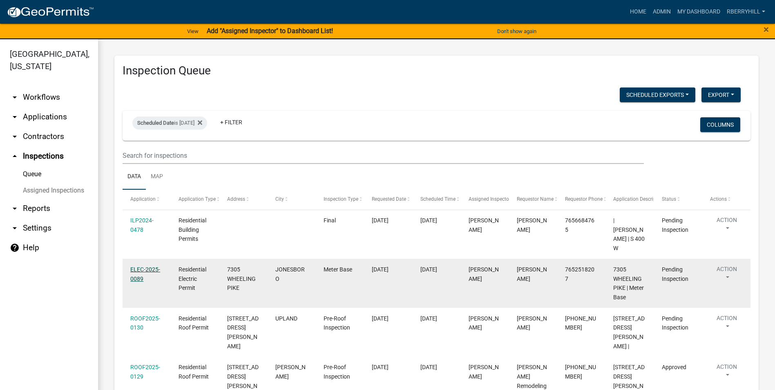
click at [146, 266] on link "ELEC-2025-0089" at bounding box center [145, 274] width 30 height 16
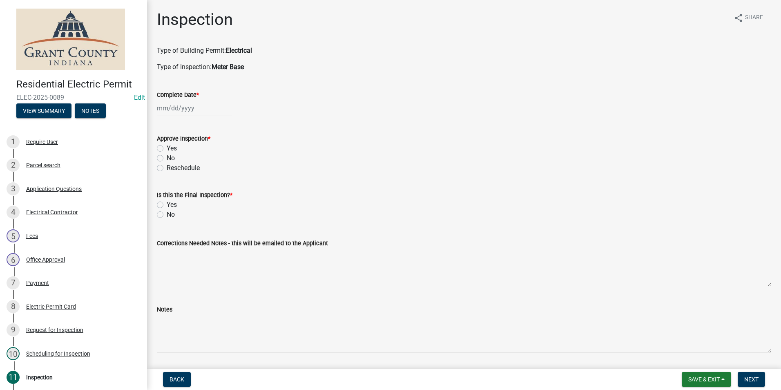
select select "8"
select select "2025"
click at [180, 106] on div "Jan Feb Mar Apr May Jun Jul Aug Sep Oct Nov Dec 1525 1526 1527 1528 1529 1530 1…" at bounding box center [194, 108] width 75 height 17
click at [203, 179] on div "14" at bounding box center [204, 177] width 13 height 13
type input "[DATE]"
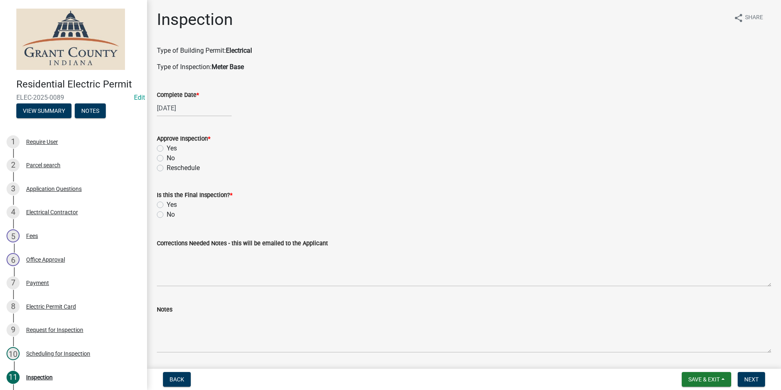
drag, startPoint x: 160, startPoint y: 148, endPoint x: 163, endPoint y: 166, distance: 18.3
click at [167, 149] on label "Yes" at bounding box center [172, 148] width 10 height 10
click at [167, 149] on input "Yes" at bounding box center [169, 145] width 5 height 5
radio input "true"
drag, startPoint x: 161, startPoint y: 203, endPoint x: 164, endPoint y: 228, distance: 24.7
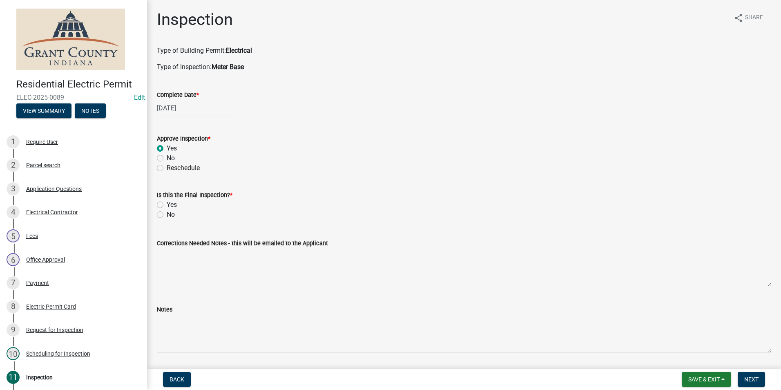
click at [167, 204] on label "Yes" at bounding box center [172, 205] width 10 height 10
click at [167, 204] on input "Yes" at bounding box center [169, 202] width 5 height 5
radio input "true"
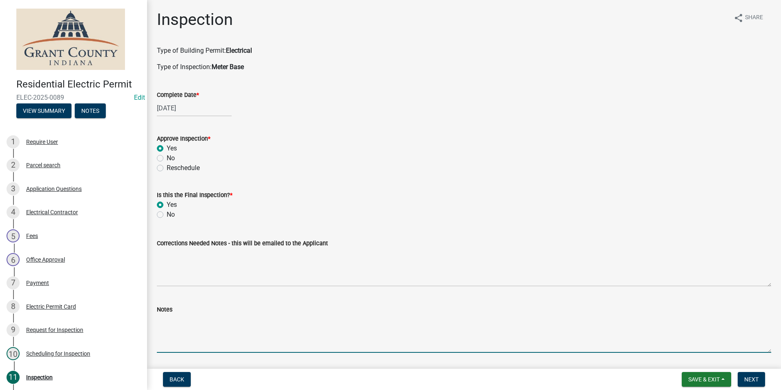
click at [160, 321] on textarea "Notes" at bounding box center [464, 333] width 614 height 38
click at [360, 319] on textarea "Temp service. Meter base disconnect combo. 1 ground rod and wire. 2GFCI recepta…" at bounding box center [464, 333] width 614 height 38
click at [426, 318] on textarea "Temp service. Meter base disconnect combo. 1 ground rod and wire. 2 GFCI recept…" at bounding box center [464, 333] width 614 height 38
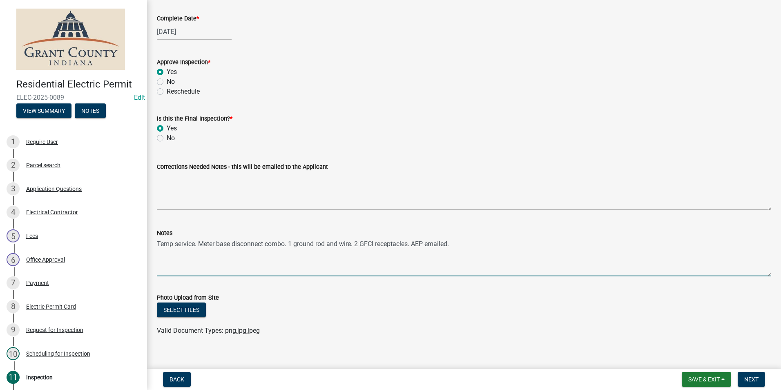
scroll to position [86, 0]
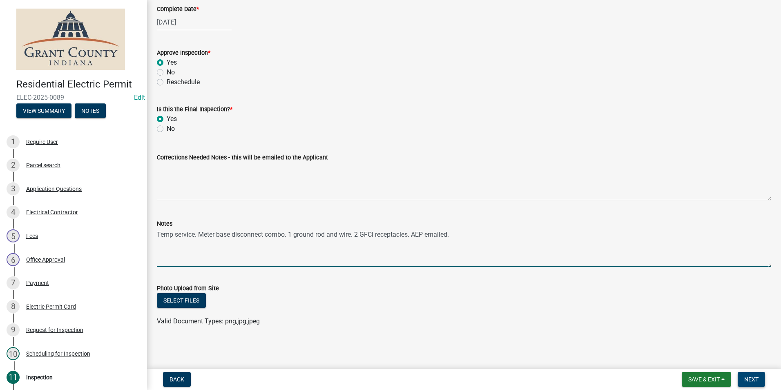
type textarea "Temp service. Meter base disconnect combo. 1 ground rod and wire. 2 GFCI recept…"
click at [752, 375] on button "Next" at bounding box center [751, 379] width 27 height 15
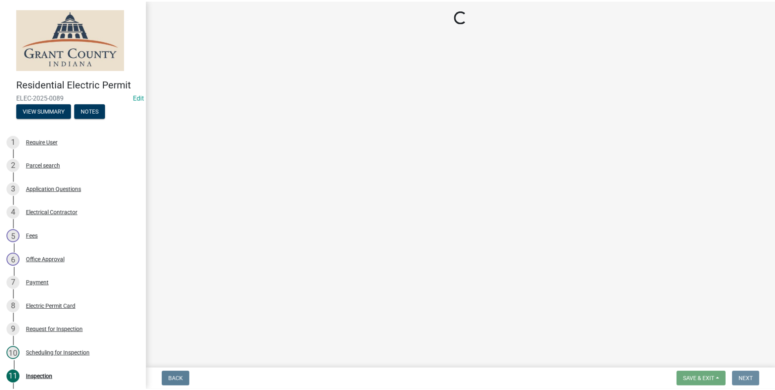
scroll to position [0, 0]
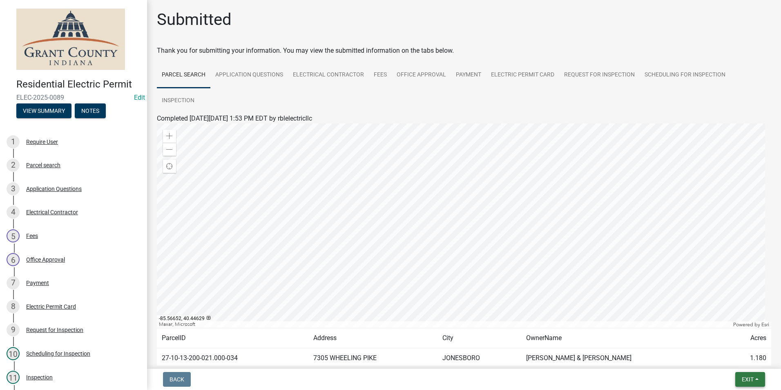
click at [746, 378] on span "Exit" at bounding box center [748, 379] width 12 height 7
click at [727, 357] on button "Save & Exit" at bounding box center [732, 358] width 65 height 20
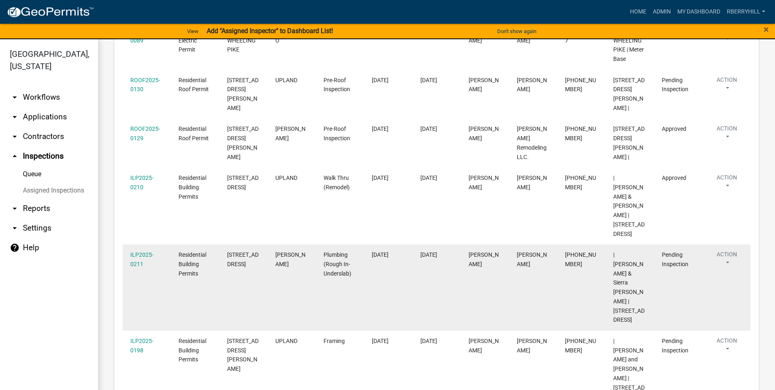
scroll to position [327, 0]
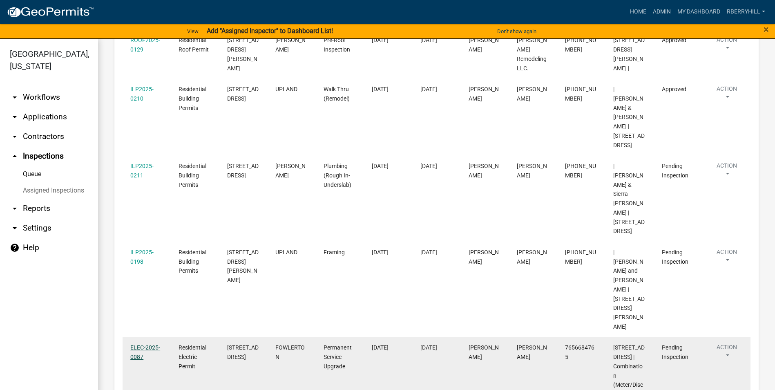
click at [147, 344] on link "ELEC-2025-0087" at bounding box center [145, 352] width 30 height 16
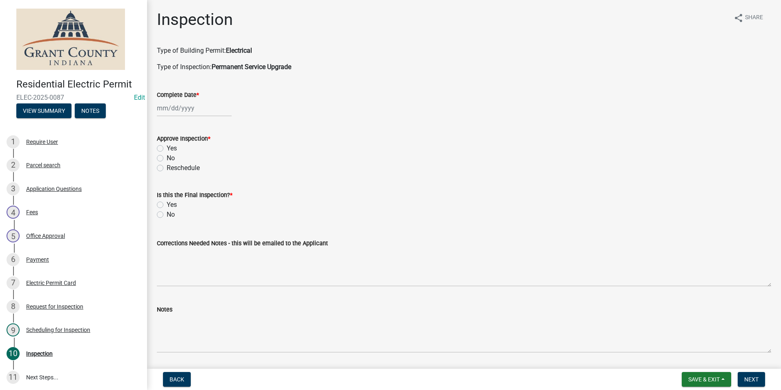
click at [175, 112] on div at bounding box center [194, 108] width 75 height 17
select select "8"
select select "2025"
click at [206, 179] on div "14" at bounding box center [204, 177] width 13 height 13
type input "[DATE]"
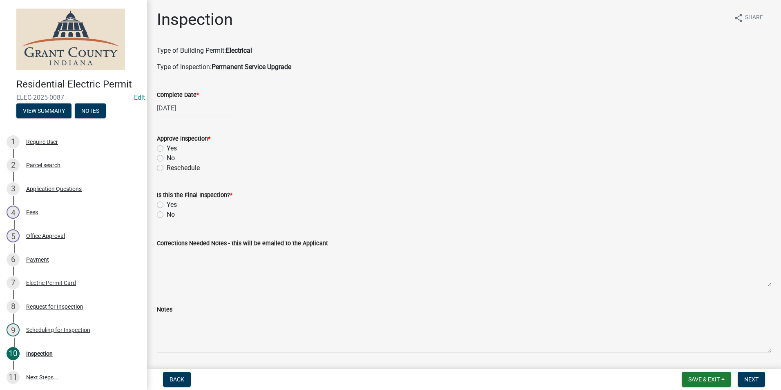
click at [167, 148] on label "Yes" at bounding box center [172, 148] width 10 height 10
click at [167, 148] on input "Yes" at bounding box center [169, 145] width 5 height 5
radio input "true"
click at [167, 205] on label "Yes" at bounding box center [172, 205] width 10 height 10
click at [167, 205] on input "Yes" at bounding box center [169, 202] width 5 height 5
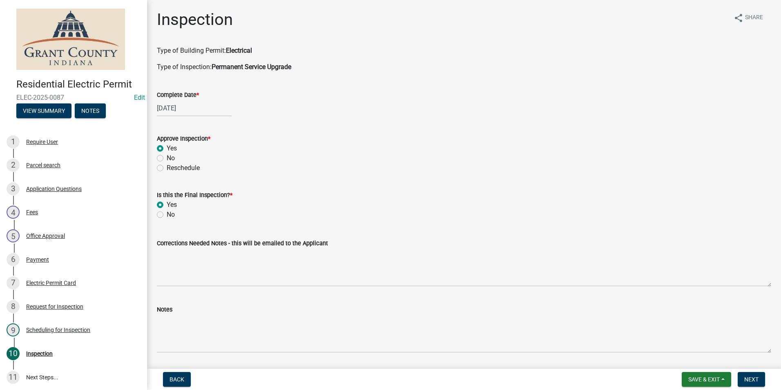
radio input "true"
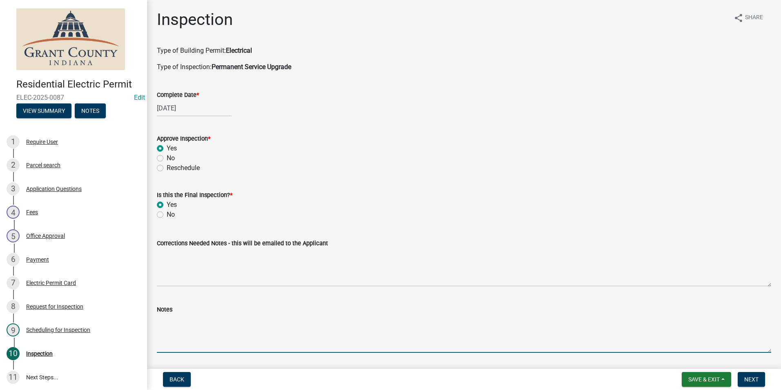
click at [162, 326] on textarea "Notes" at bounding box center [464, 333] width 614 height 38
type textarea "Meter base, disconnect, 2 ground rods with 1 continuous wire. AEP emailed."
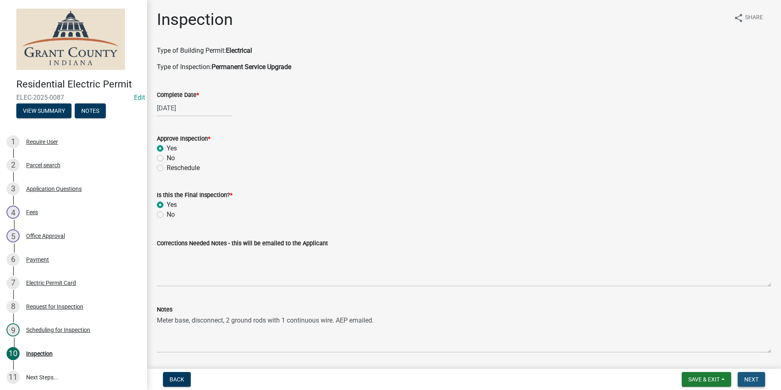
click at [751, 379] on span "Next" at bounding box center [751, 379] width 14 height 7
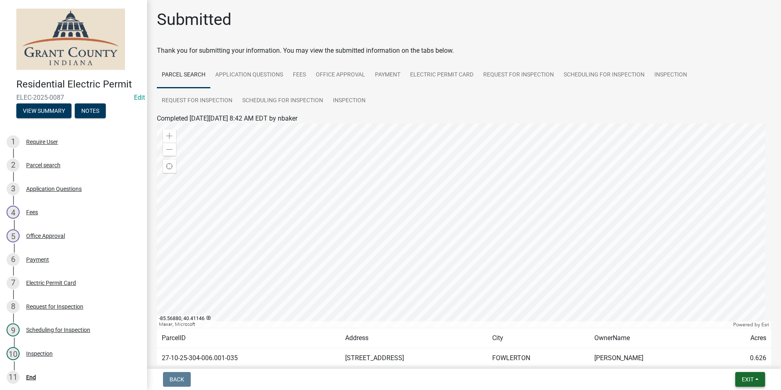
click at [747, 377] on span "Exit" at bounding box center [748, 379] width 12 height 7
click at [739, 359] on button "Save & Exit" at bounding box center [732, 358] width 65 height 20
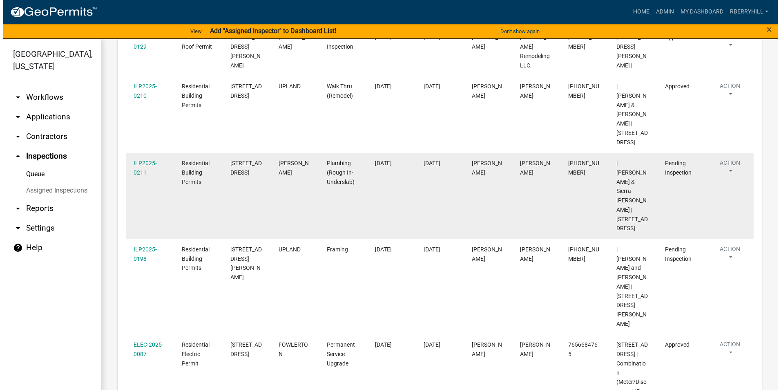
scroll to position [333, 0]
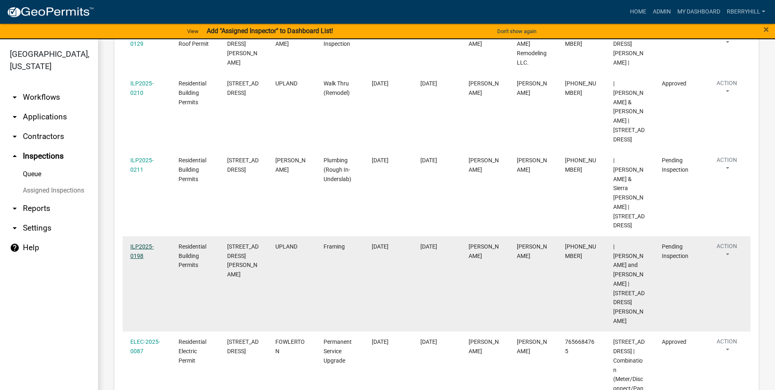
click at [138, 243] on link "ILP2025-0198" at bounding box center [141, 251] width 23 height 16
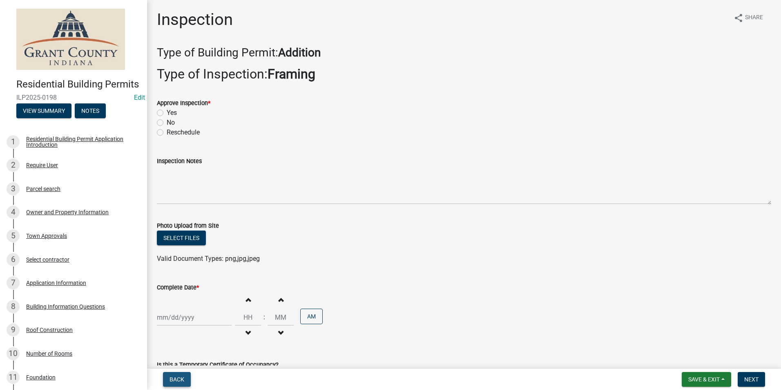
click at [176, 376] on span "Back" at bounding box center [177, 379] width 15 height 7
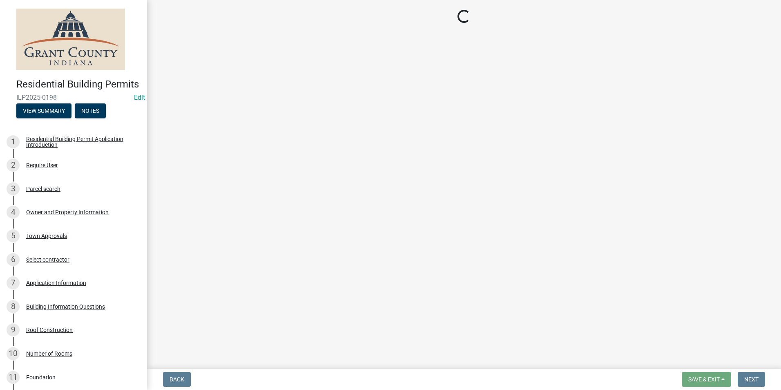
select select "d7f9a44a-d2ea-4d3c-83b3-1aa71c950bd5"
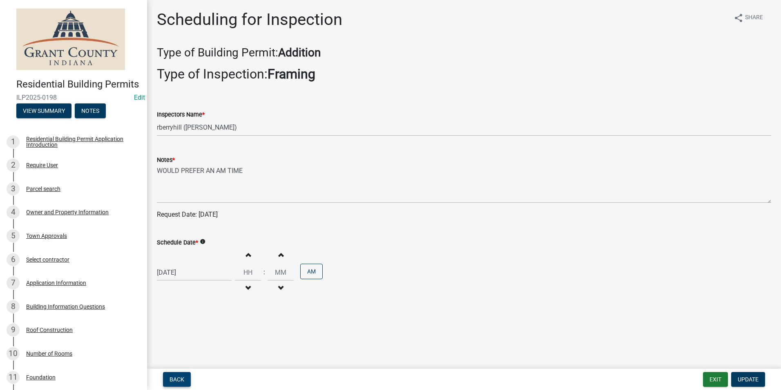
click at [178, 377] on span "Back" at bounding box center [177, 379] width 15 height 7
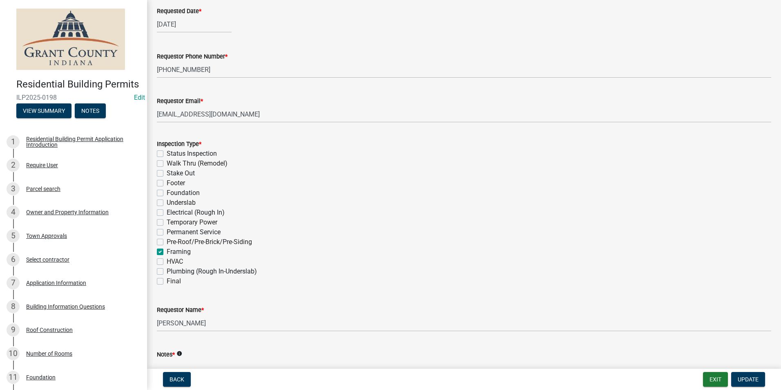
scroll to position [163, 0]
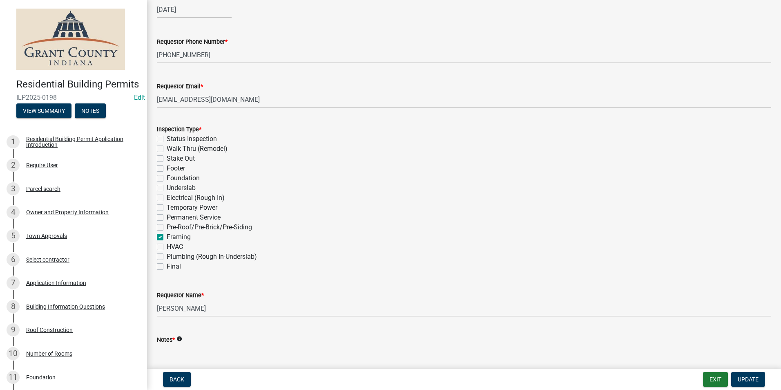
click at [167, 228] on label "Pre-Roof/Pre-Brick/Pre-Siding" at bounding box center [209, 227] width 85 height 10
click at [167, 228] on input "Pre-Roof/Pre-Brick/Pre-Siding" at bounding box center [169, 224] width 5 height 5
checkbox input "true"
checkbox input "false"
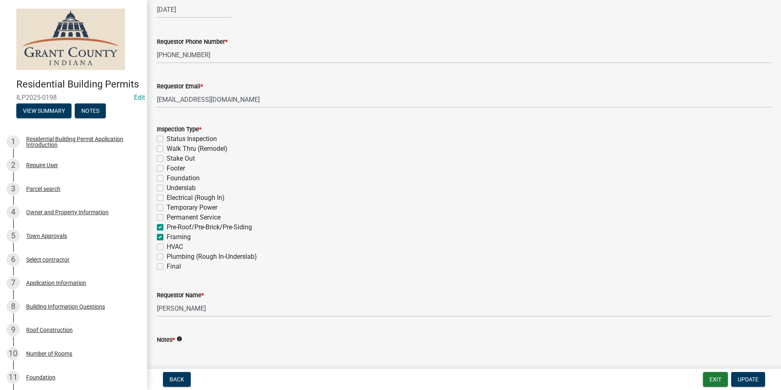
checkbox input "false"
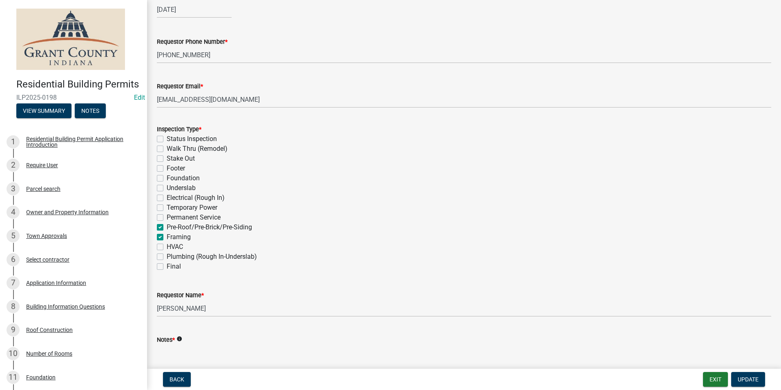
checkbox input "false"
checkbox input "true"
checkbox input "false"
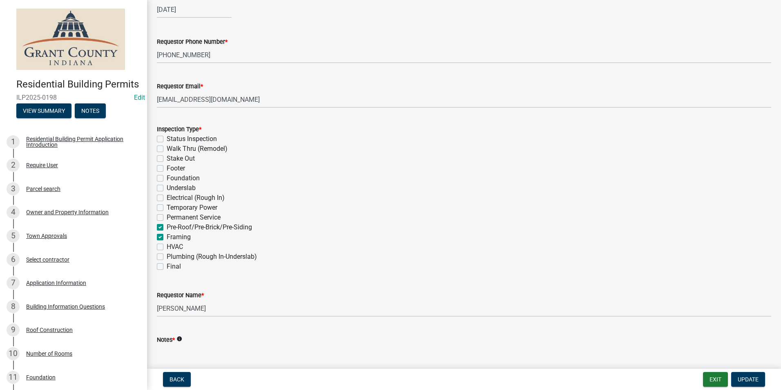
checkbox input "false"
click at [742, 377] on span "Update" at bounding box center [748, 379] width 21 height 7
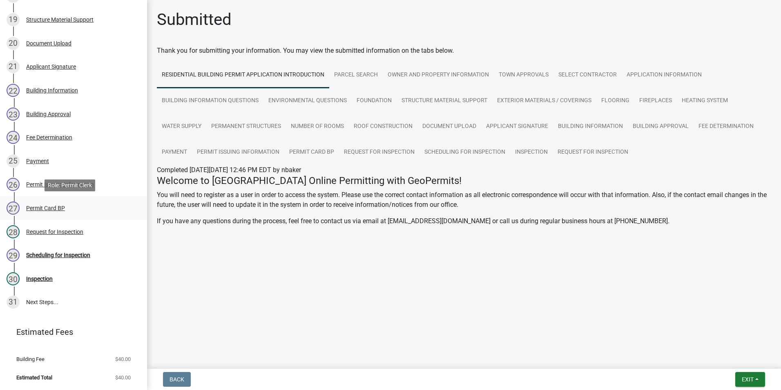
scroll to position [557, 0]
click at [42, 279] on div "Inspection" at bounding box center [39, 279] width 27 height 6
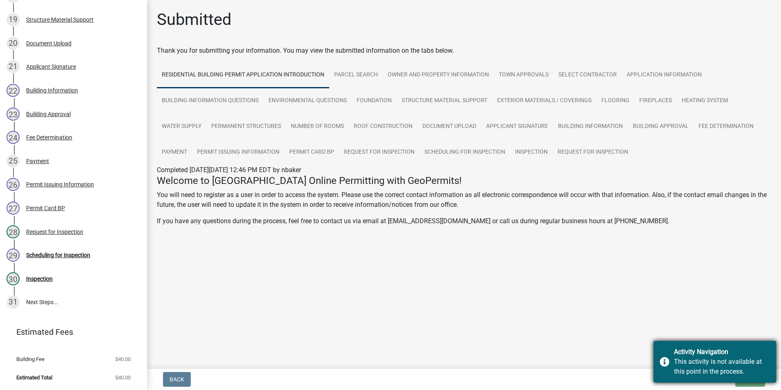
click at [679, 353] on div "Activity Navigation" at bounding box center [722, 352] width 96 height 10
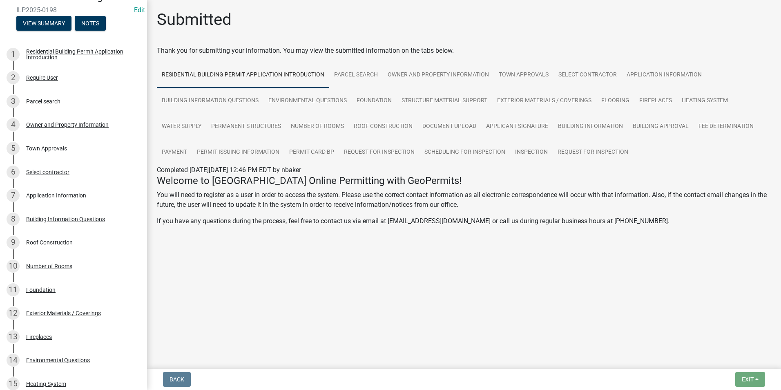
scroll to position [0, 0]
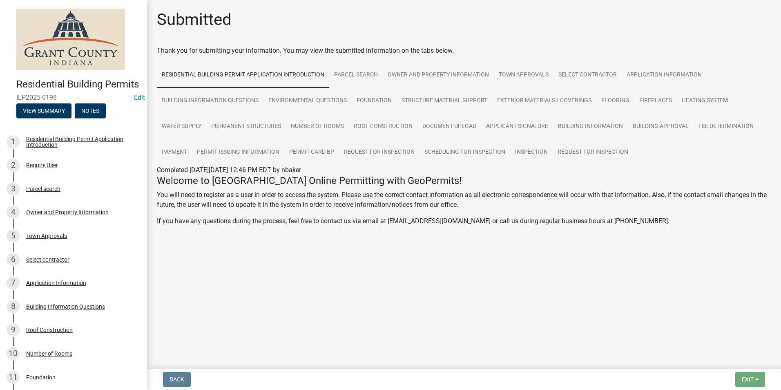
click at [49, 101] on span "ILP2025-0198" at bounding box center [73, 98] width 114 height 8
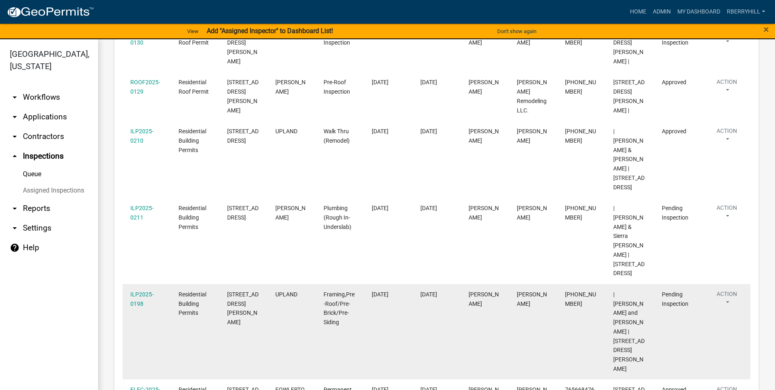
scroll to position [333, 0]
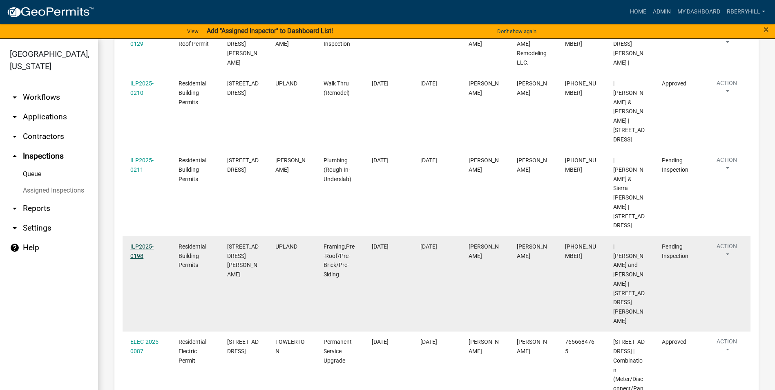
click at [145, 243] on link "ILP2025-0198" at bounding box center [141, 251] width 23 height 16
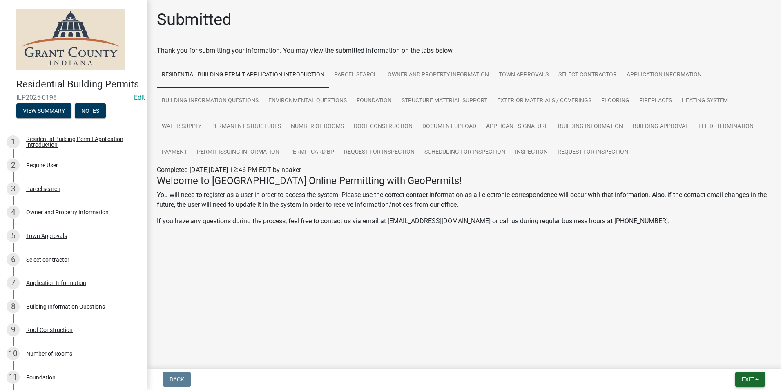
click at [754, 377] on span "Exit" at bounding box center [748, 379] width 12 height 7
click at [727, 358] on button "Save & Exit" at bounding box center [732, 358] width 65 height 20
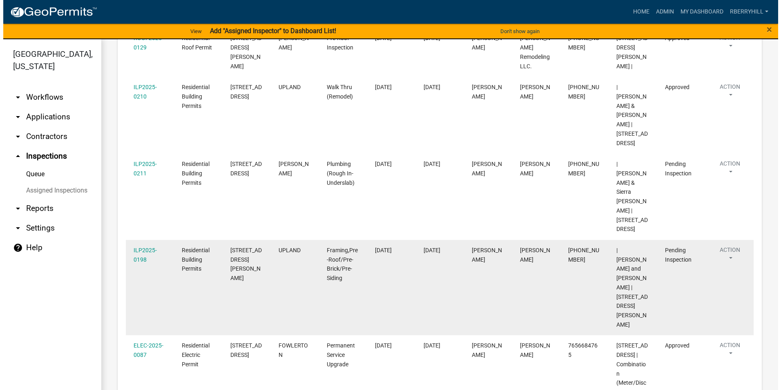
scroll to position [333, 0]
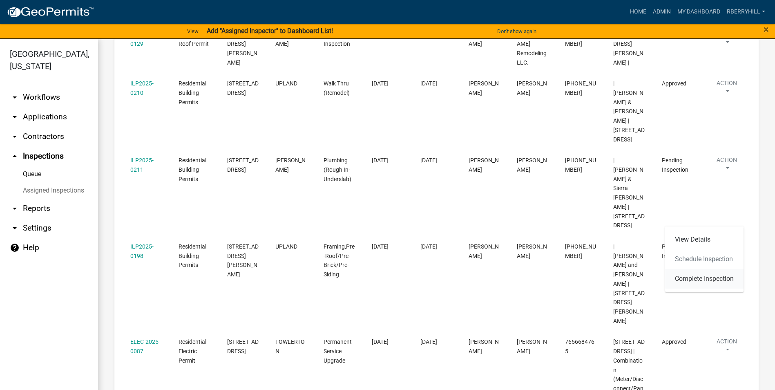
click at [708, 277] on link "Complete Inspection" at bounding box center [704, 279] width 78 height 20
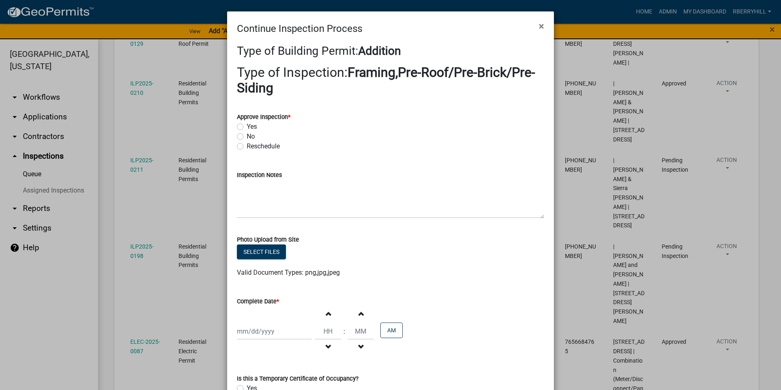
click at [247, 126] on label "Yes" at bounding box center [252, 127] width 10 height 10
click at [247, 126] on input "Yes" at bounding box center [249, 124] width 5 height 5
radio input "true"
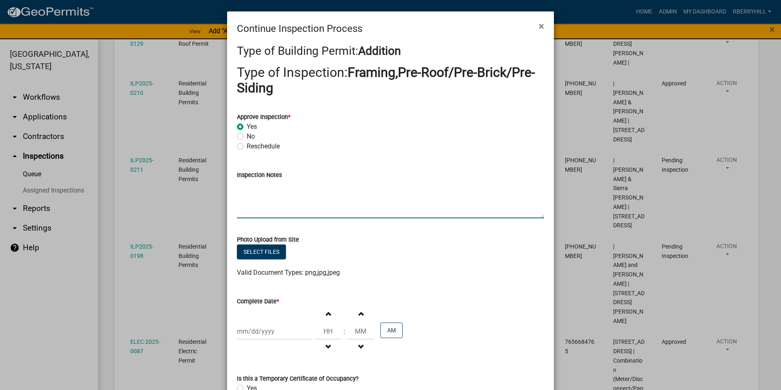
click at [240, 185] on textarea "Inspection Notes" at bounding box center [390, 199] width 307 height 38
type textarea "House wrap and window tape installed. Framing meets code."
click at [257, 330] on div at bounding box center [274, 331] width 75 height 17
select select "8"
select select "2025"
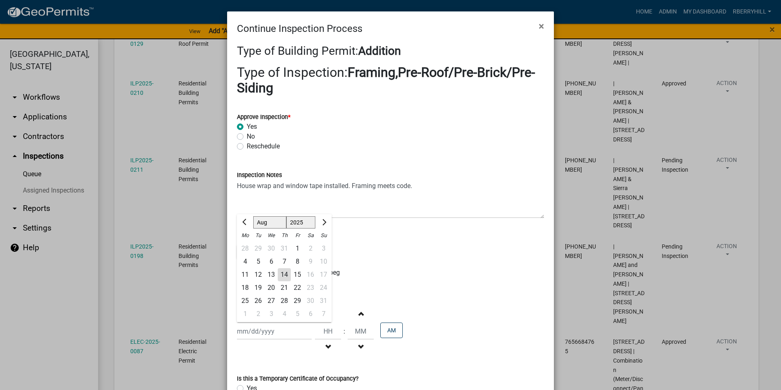
click at [281, 275] on div "14" at bounding box center [284, 274] width 13 height 13
type input "[DATE]"
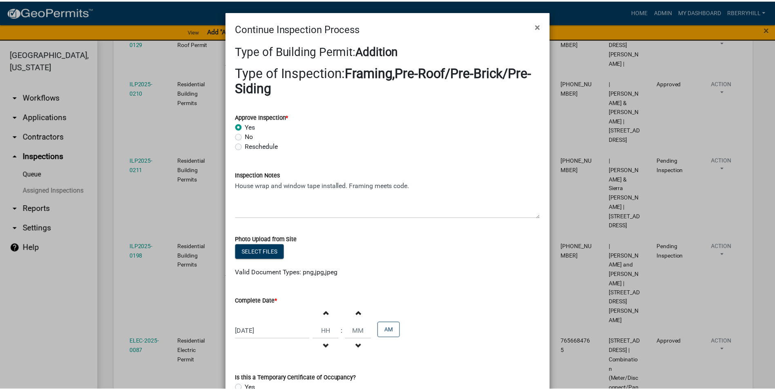
scroll to position [138, 0]
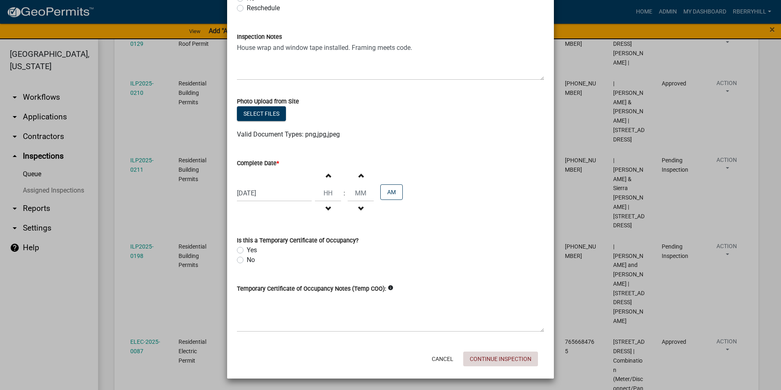
click at [498, 357] on button "Continue Inspection" at bounding box center [500, 358] width 75 height 15
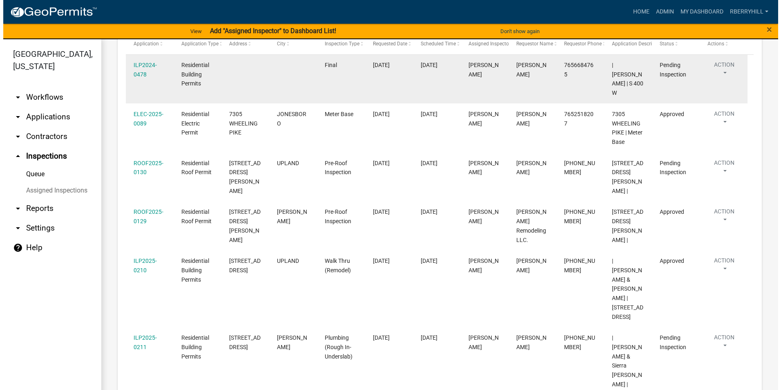
scroll to position [163, 0]
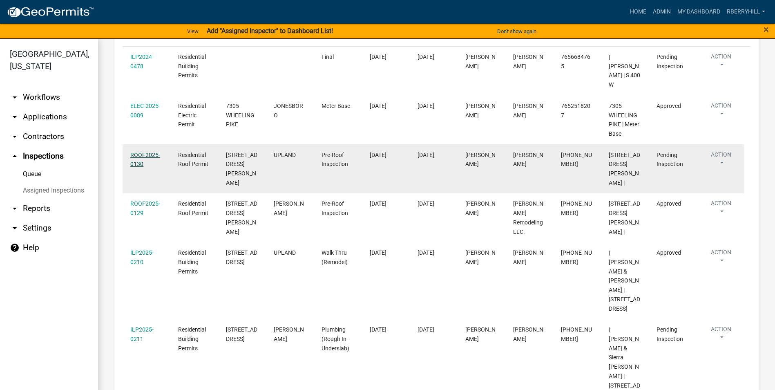
click at [147, 152] on link "ROOF2025-0130" at bounding box center [145, 160] width 30 height 16
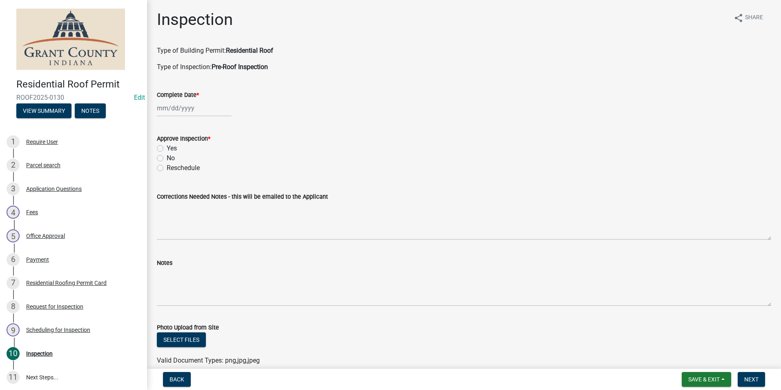
click at [182, 109] on div at bounding box center [194, 108] width 75 height 17
select select "8"
select select "2025"
drag, startPoint x: 204, startPoint y: 180, endPoint x: 193, endPoint y: 165, distance: 18.7
click at [203, 178] on div "14" at bounding box center [204, 177] width 13 height 13
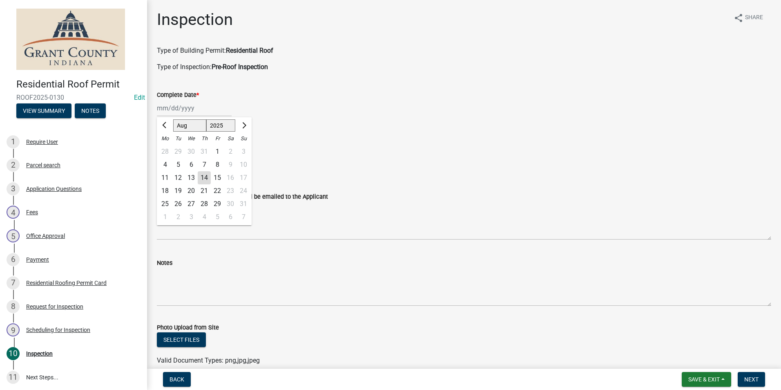
type input "[DATE]"
click at [167, 150] on label "Yes" at bounding box center [172, 148] width 10 height 10
click at [167, 149] on input "Yes" at bounding box center [169, 145] width 5 height 5
radio input "true"
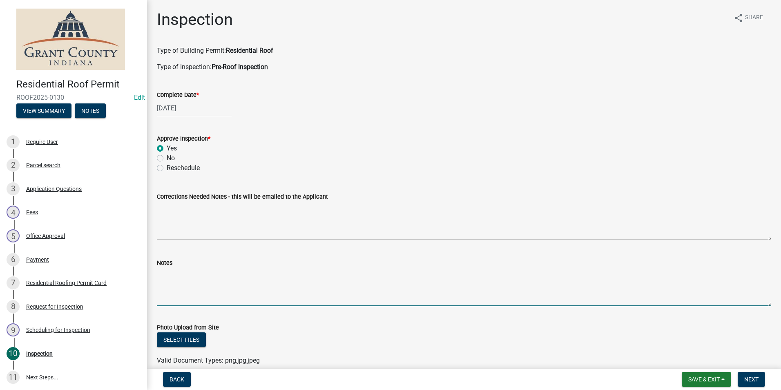
click at [166, 278] on textarea "Notes" at bounding box center [464, 287] width 614 height 38
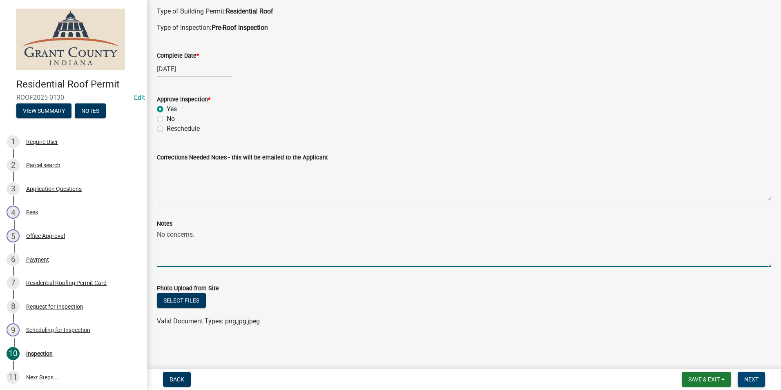
type textarea "No concerns."
click at [750, 377] on span "Next" at bounding box center [751, 379] width 14 height 7
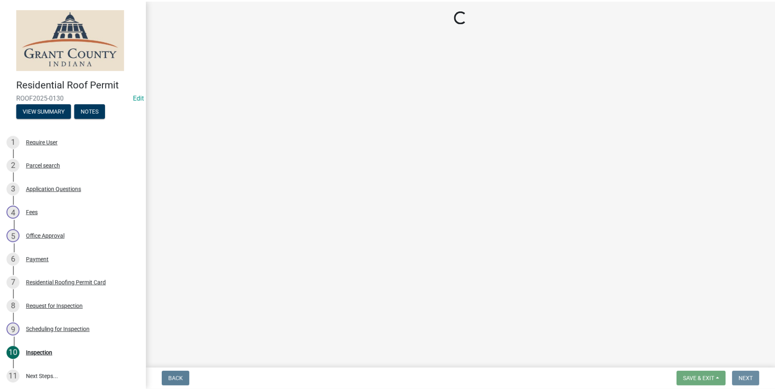
scroll to position [0, 0]
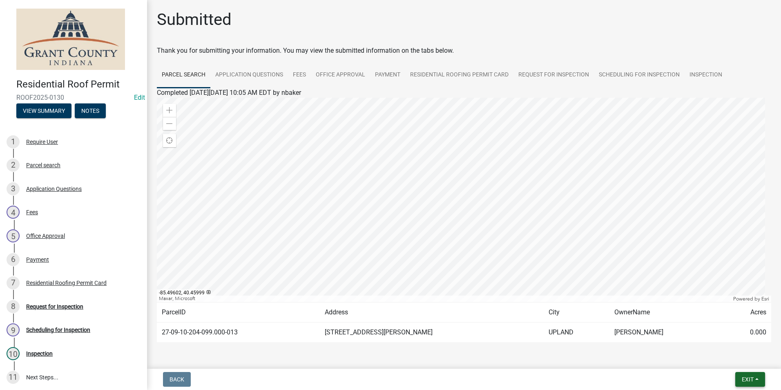
click at [748, 376] on span "Exit" at bounding box center [748, 379] width 12 height 7
click at [744, 360] on button "Save & Exit" at bounding box center [732, 358] width 65 height 20
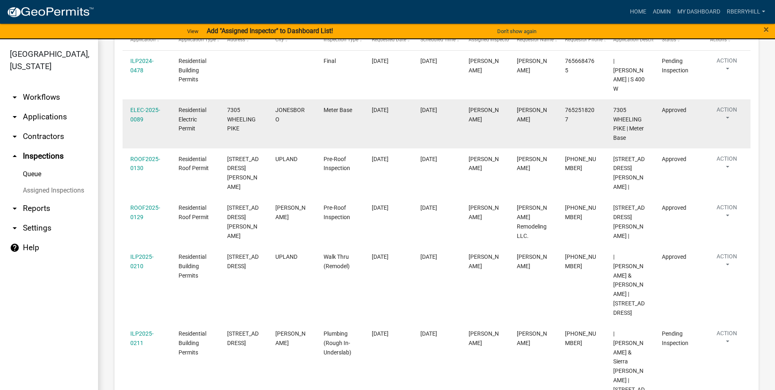
scroll to position [163, 0]
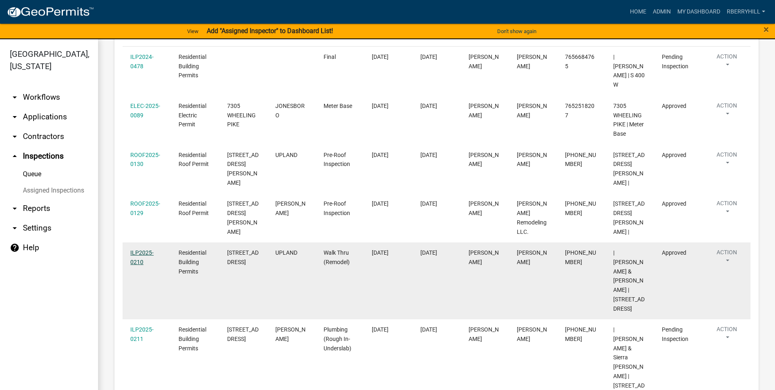
click at [143, 249] on link "ILP2025-0210" at bounding box center [141, 257] width 23 height 16
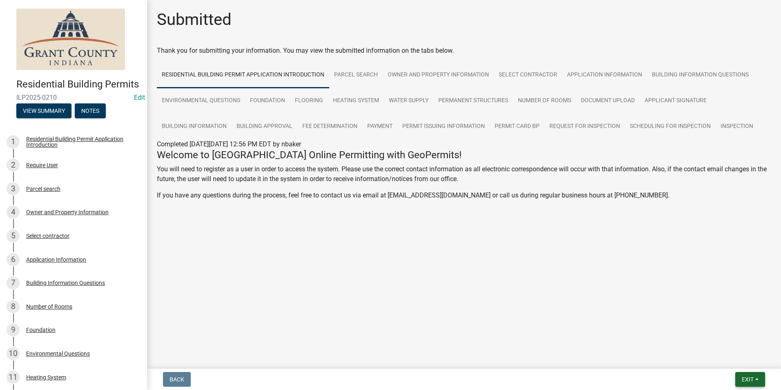
click at [751, 377] on span "Exit" at bounding box center [748, 379] width 12 height 7
click at [743, 360] on button "Save & Exit" at bounding box center [732, 358] width 65 height 20
